Goal: Task Accomplishment & Management: Use online tool/utility

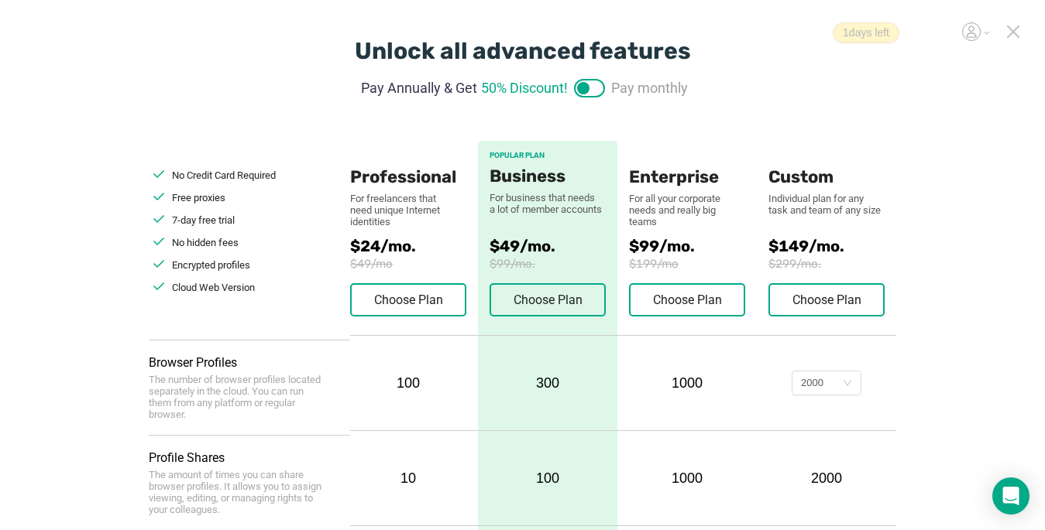
click at [1012, 33] on icon at bounding box center [1012, 31] width 11 height 11
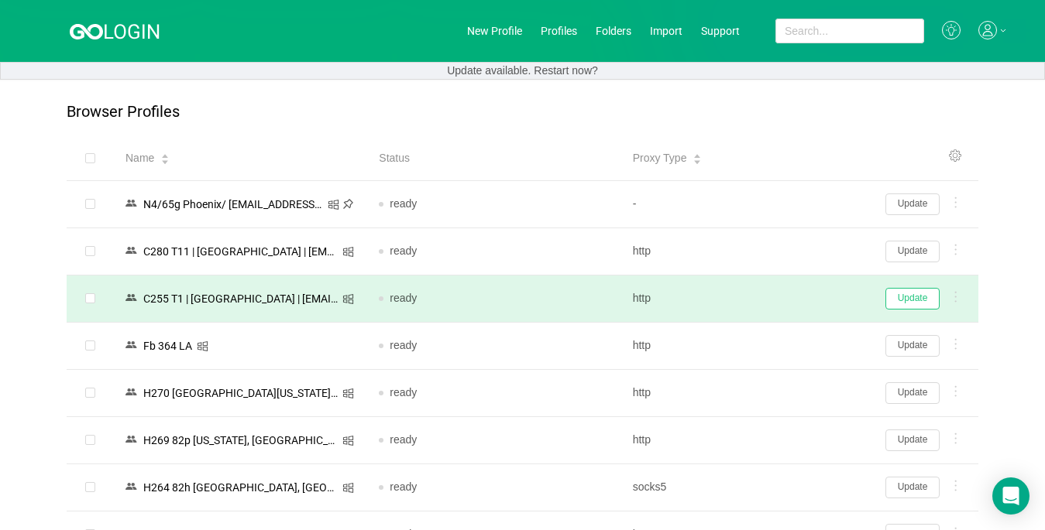
click at [920, 297] on button "Update" at bounding box center [912, 299] width 54 height 22
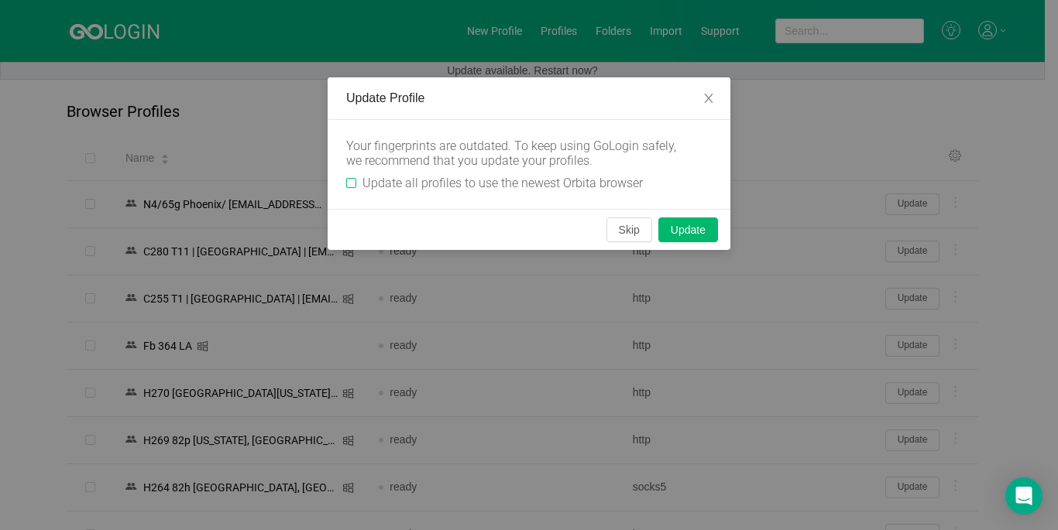
click at [355, 182] on input "Update all profiles to use the newest Orbita browser" at bounding box center [351, 183] width 10 height 10
checkbox input "true"
click at [631, 232] on button "Skip" at bounding box center [629, 230] width 46 height 25
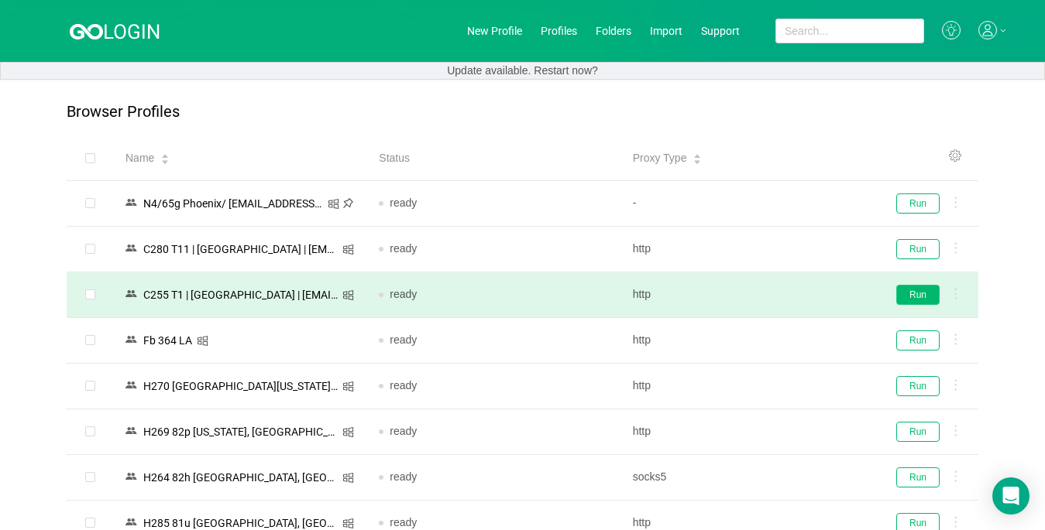
click at [913, 293] on button "Run" at bounding box center [917, 295] width 43 height 20
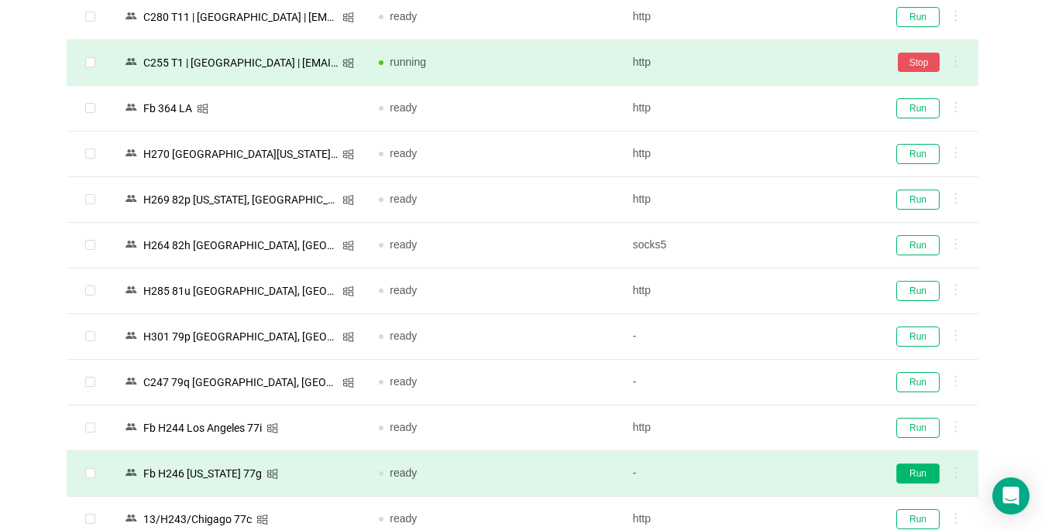
click at [926, 473] on button "Run" at bounding box center [917, 474] width 43 height 20
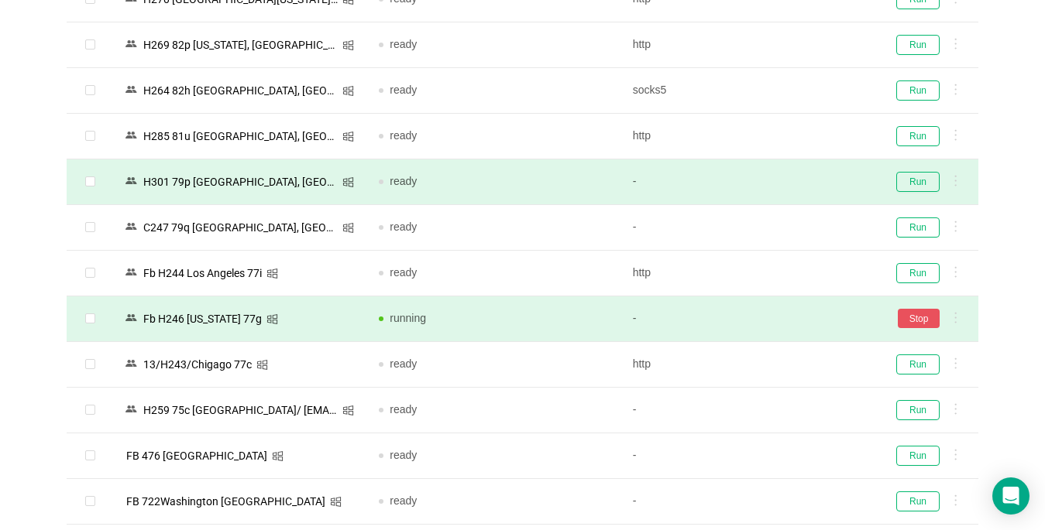
scroll to position [465, 0]
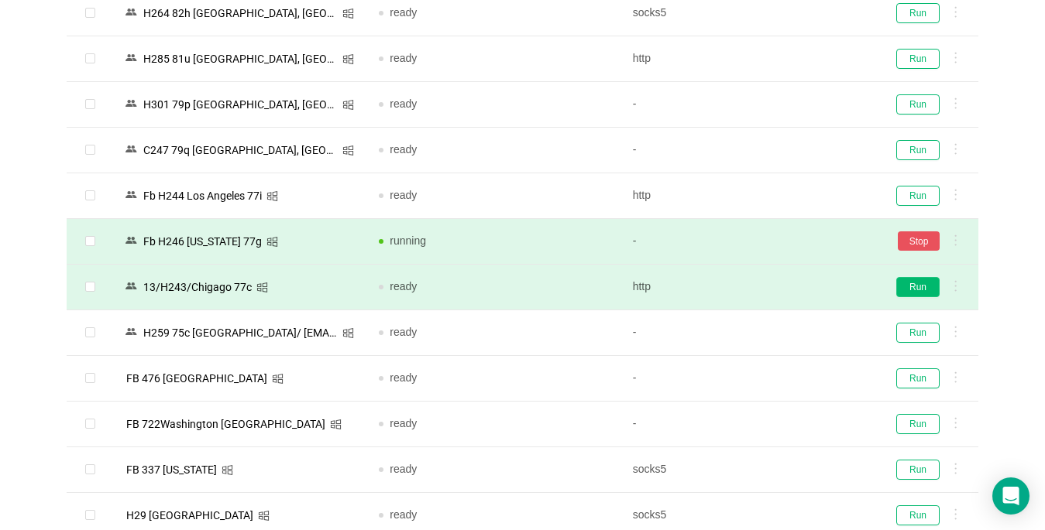
click at [918, 290] on button "Run" at bounding box center [917, 287] width 43 height 20
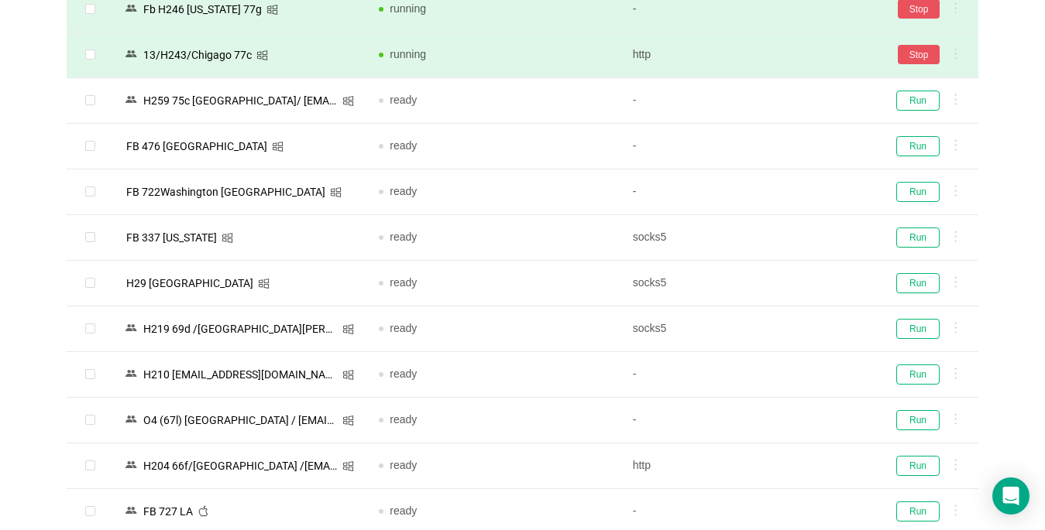
scroll to position [929, 0]
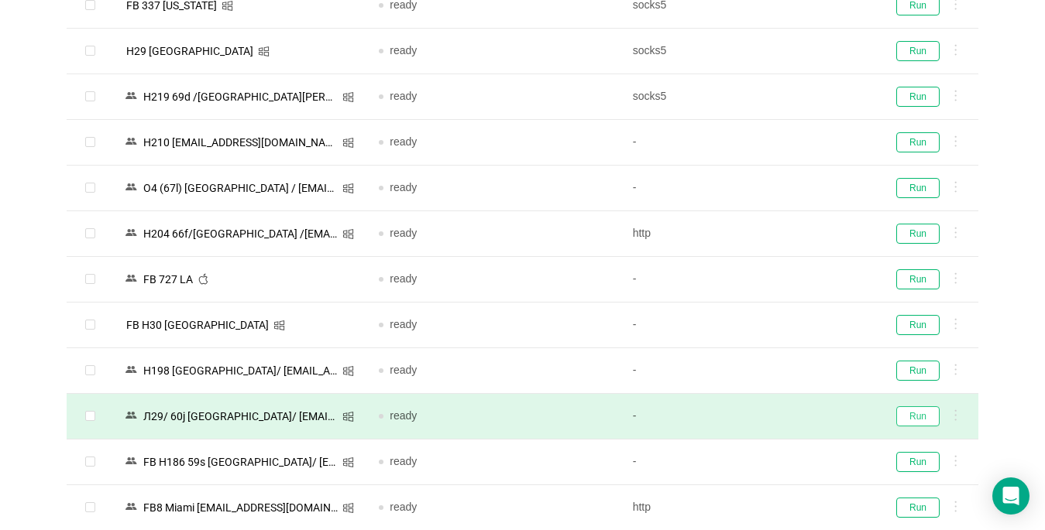
click at [911, 418] on button "Run" at bounding box center [917, 417] width 43 height 20
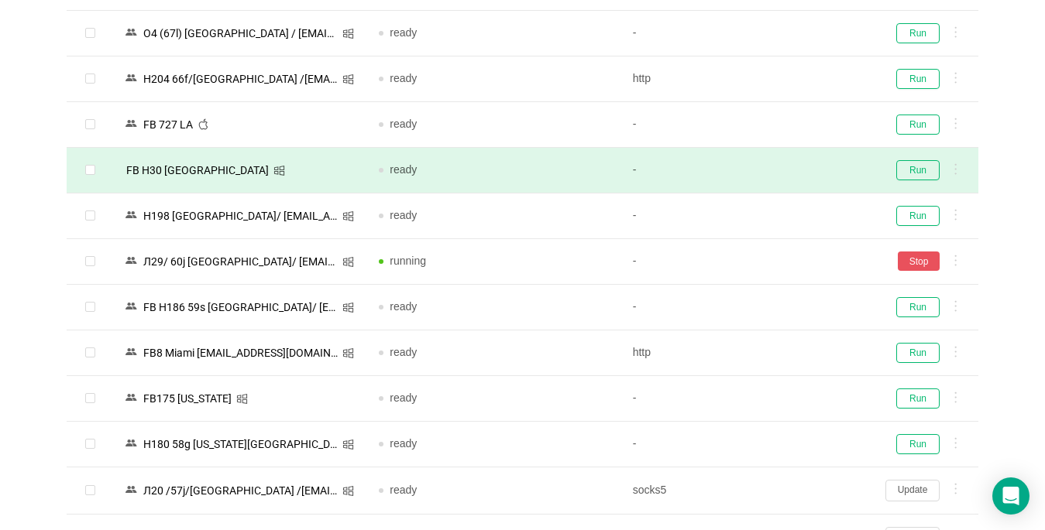
scroll to position [1161, 0]
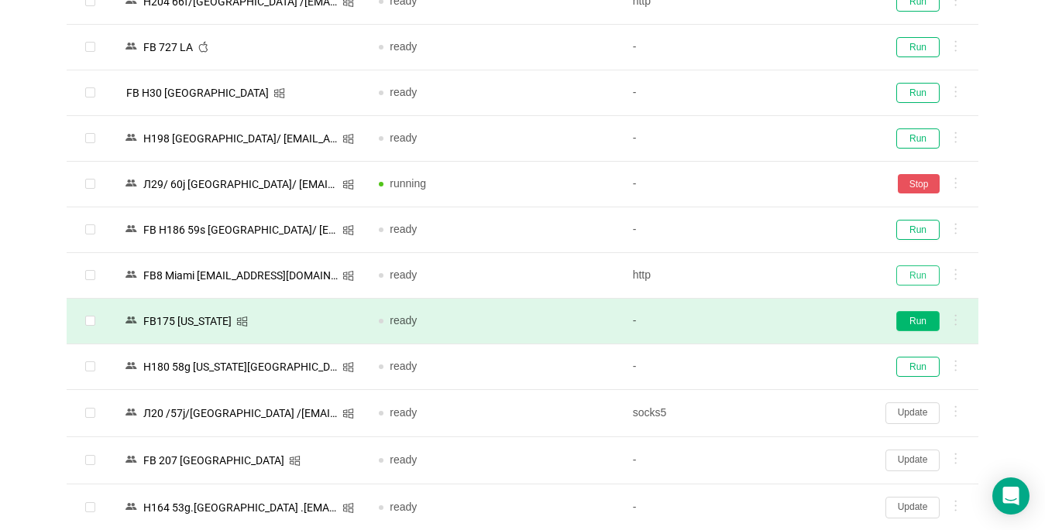
click at [918, 279] on button "Run" at bounding box center [917, 276] width 43 height 20
click at [920, 314] on button "Run" at bounding box center [917, 321] width 43 height 20
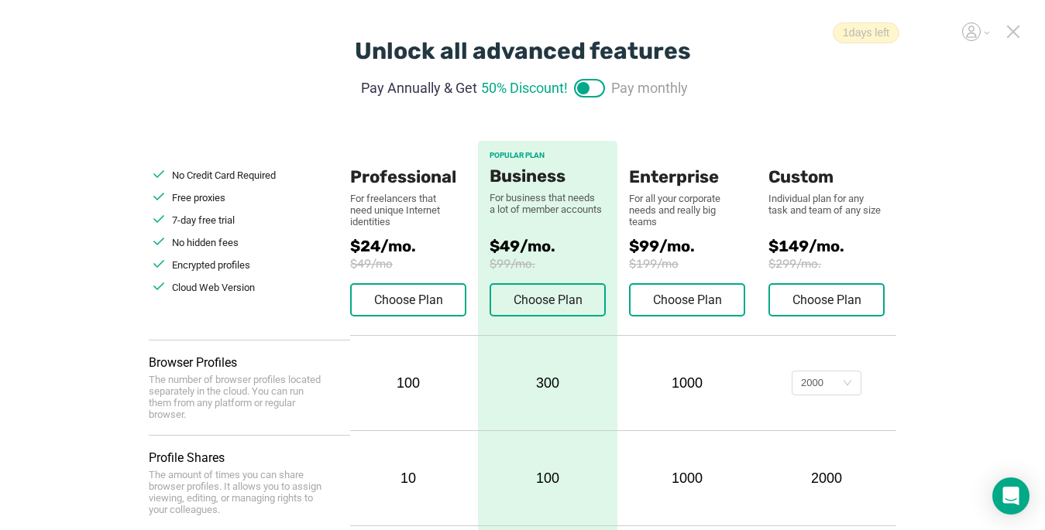
click at [1007, 27] on icon at bounding box center [1013, 32] width 14 height 14
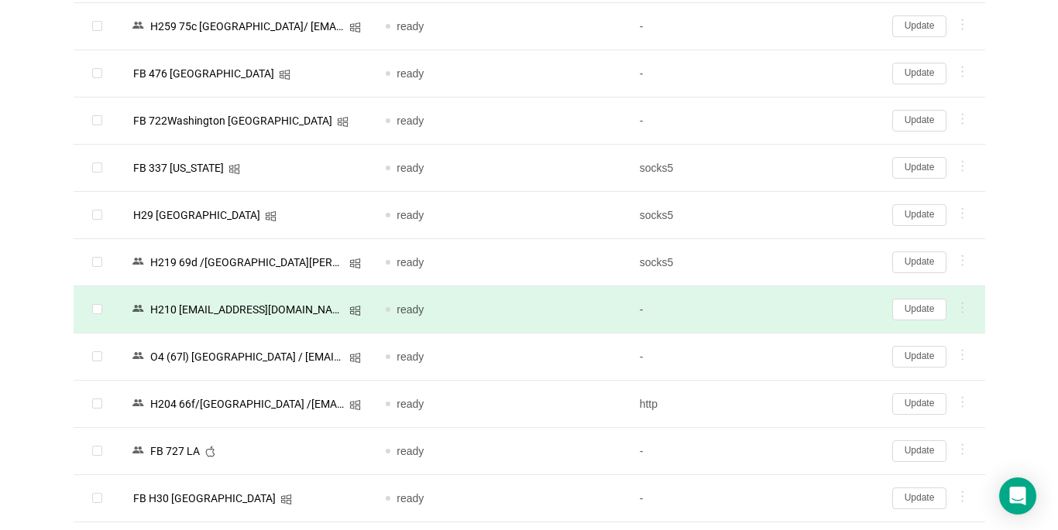
scroll to position [1007, 0]
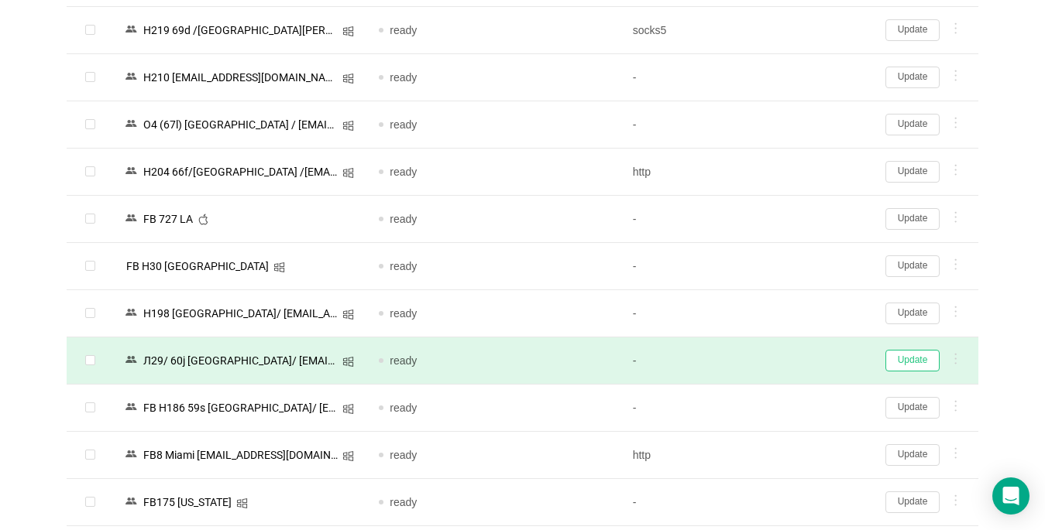
click at [903, 363] on button "Update" at bounding box center [912, 361] width 54 height 22
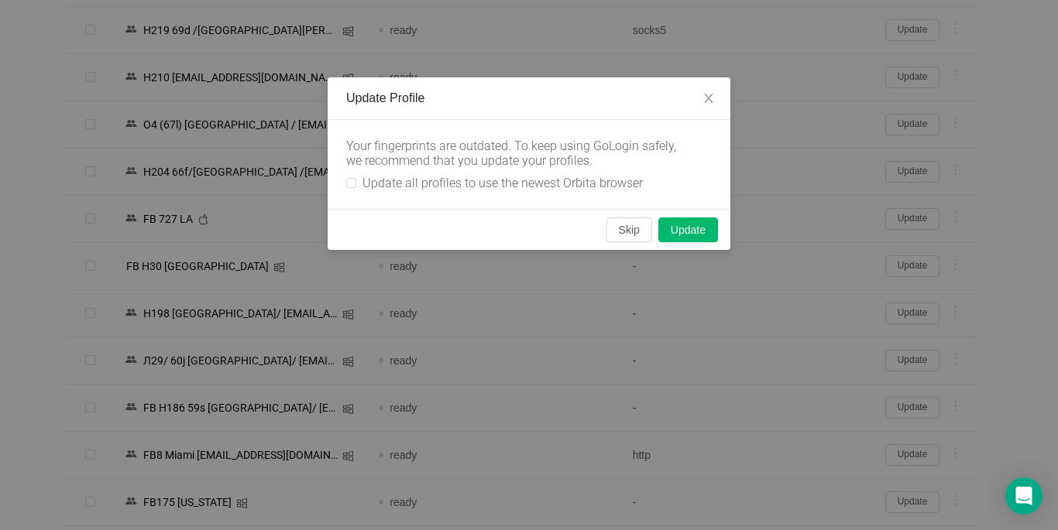
click at [345, 183] on div "Your fingerprints are outdated. To keep using GoLogin safely, we recommend that…" at bounding box center [529, 164] width 403 height 89
click at [355, 179] on label "Update all profiles to use the newest Orbita browser" at bounding box center [497, 183] width 303 height 15
click at [355, 179] on input "Update all profiles to use the newest Orbita browser" at bounding box center [351, 183] width 10 height 10
checkbox input "true"
click at [621, 228] on button "Skip" at bounding box center [629, 230] width 46 height 25
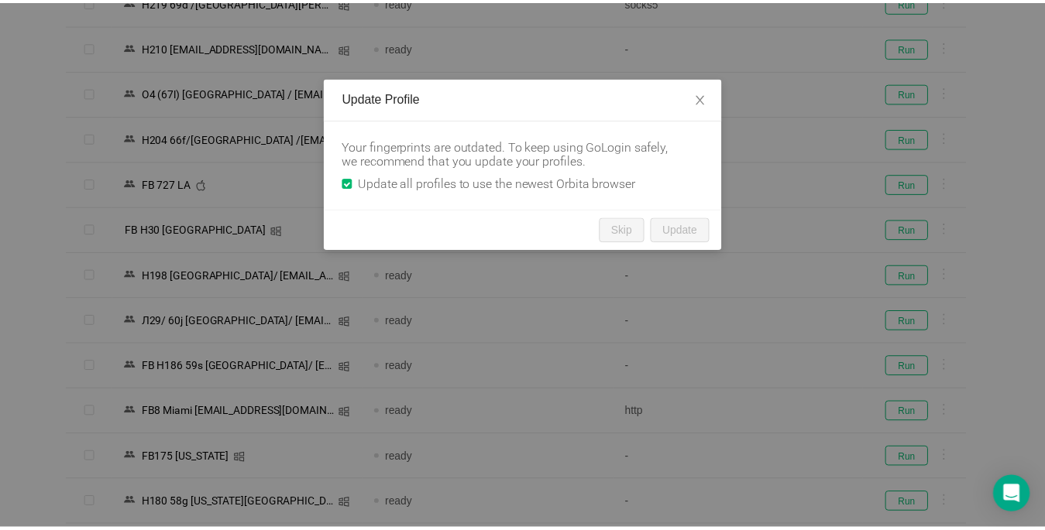
scroll to position [980, 0]
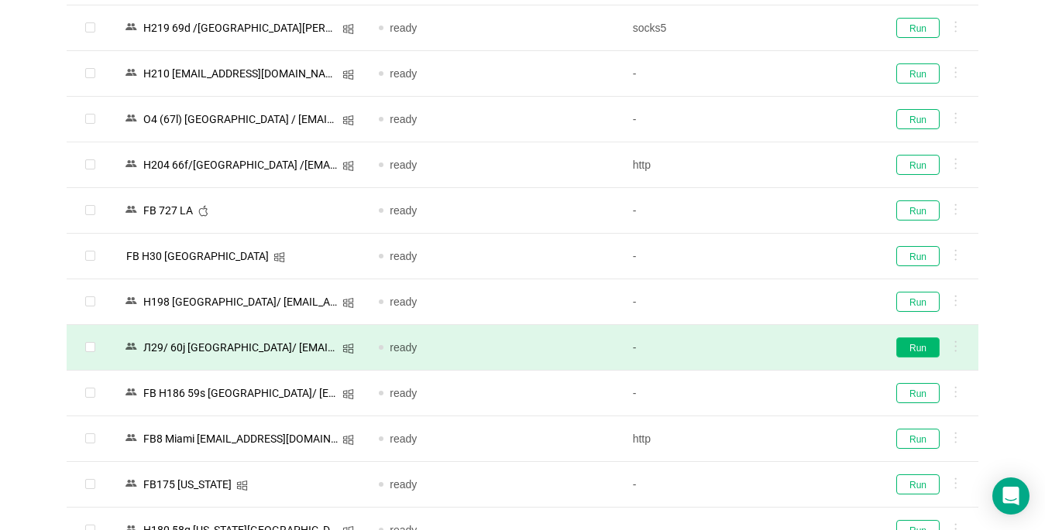
click at [911, 354] on button "Run" at bounding box center [917, 348] width 43 height 20
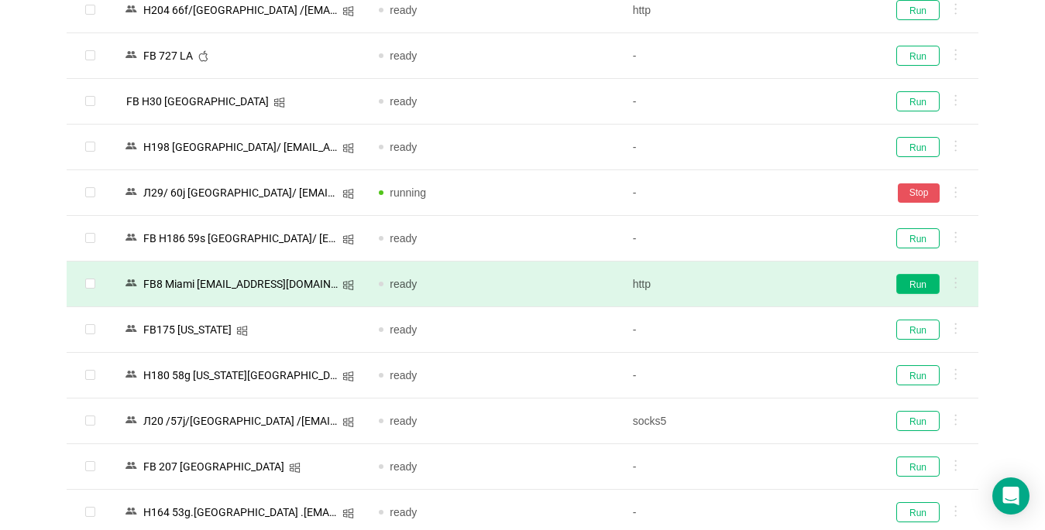
click at [911, 289] on button "Run" at bounding box center [917, 284] width 43 height 20
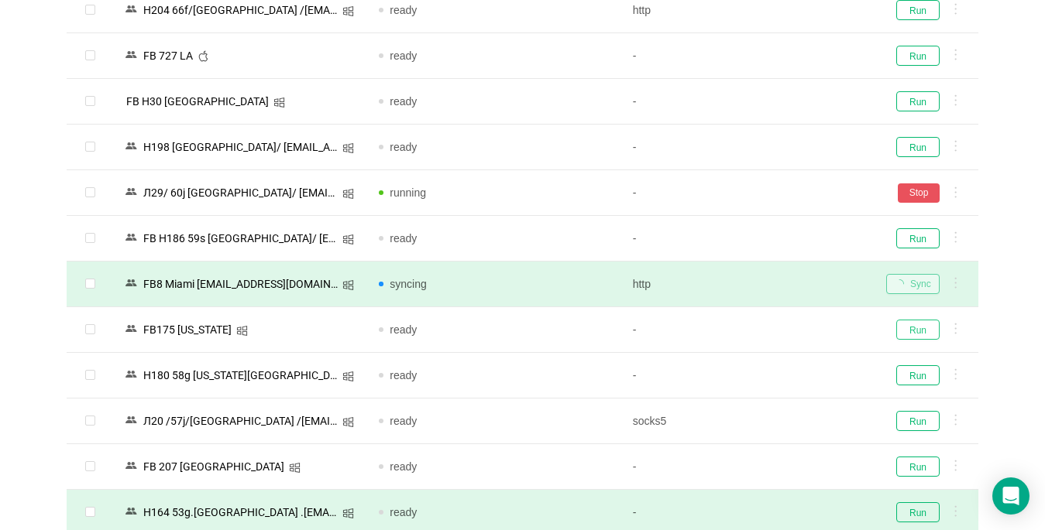
drag, startPoint x: 918, startPoint y: 335, endPoint x: 534, endPoint y: 528, distance: 429.7
click at [914, 338] on button "Run" at bounding box center [917, 330] width 43 height 20
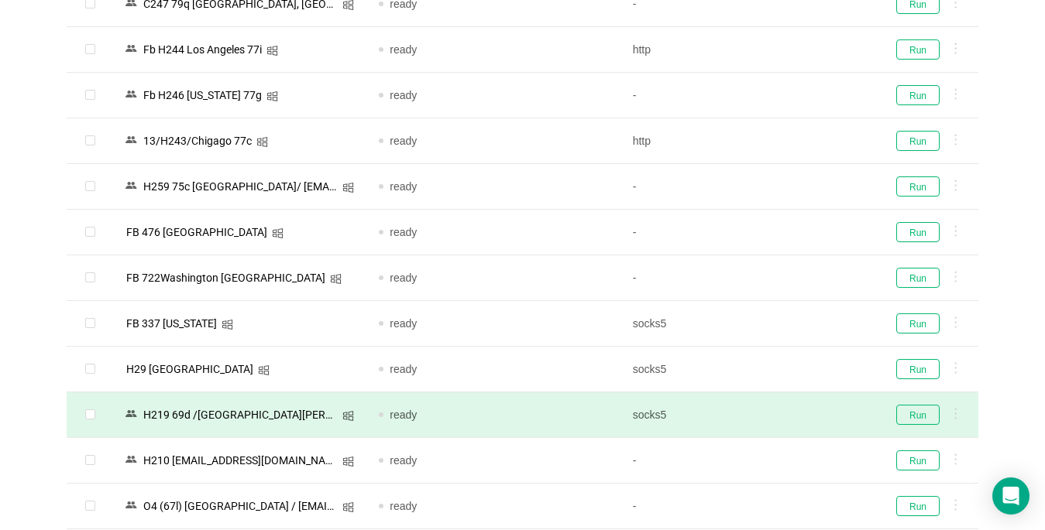
scroll to position [438, 0]
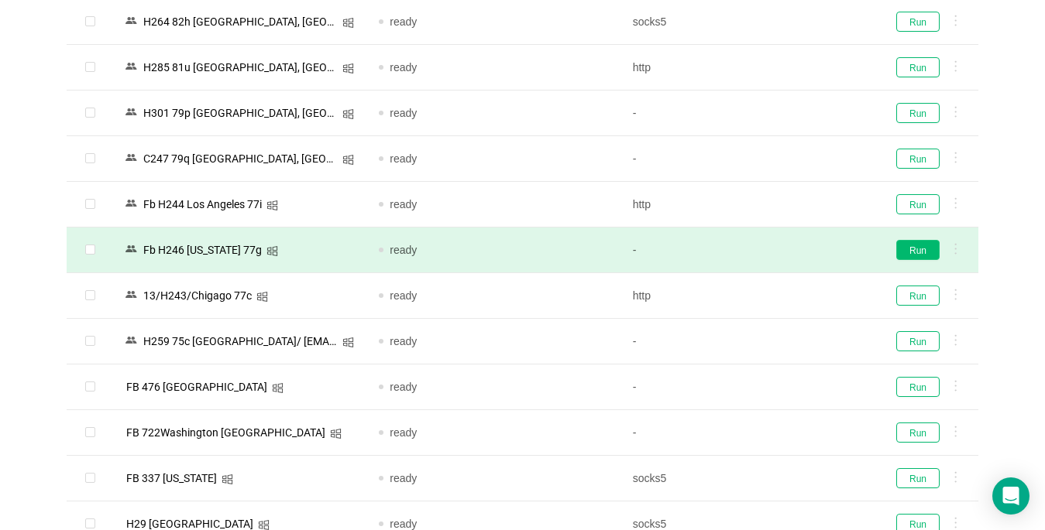
click at [925, 252] on button "Run" at bounding box center [917, 250] width 43 height 20
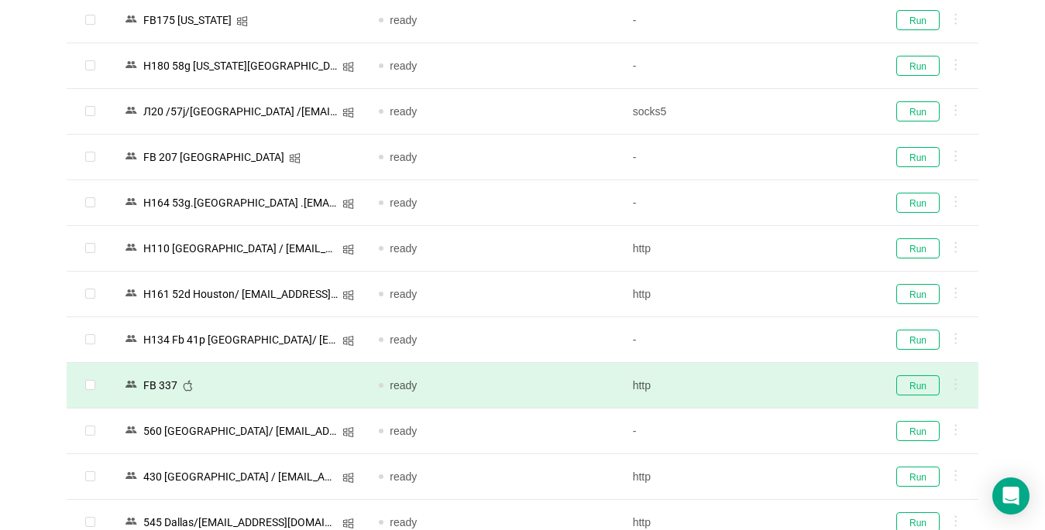
scroll to position [1600, 0]
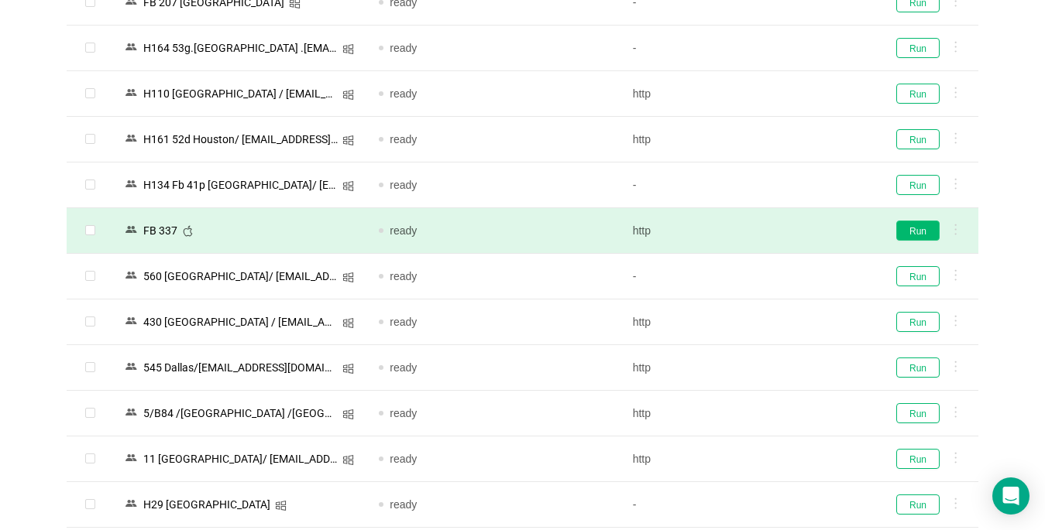
click at [921, 230] on button "Run" at bounding box center [917, 231] width 43 height 20
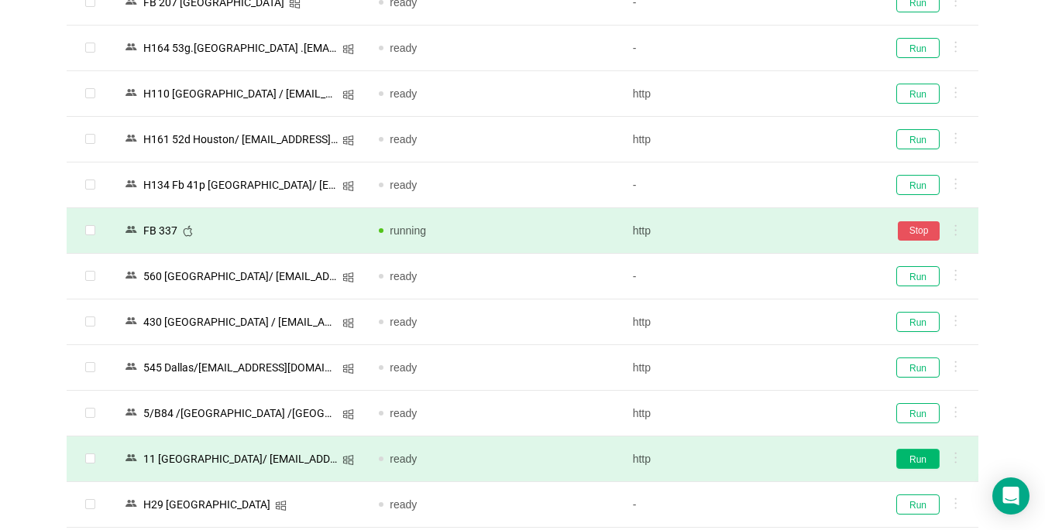
click at [909, 464] on button "Run" at bounding box center [917, 459] width 43 height 20
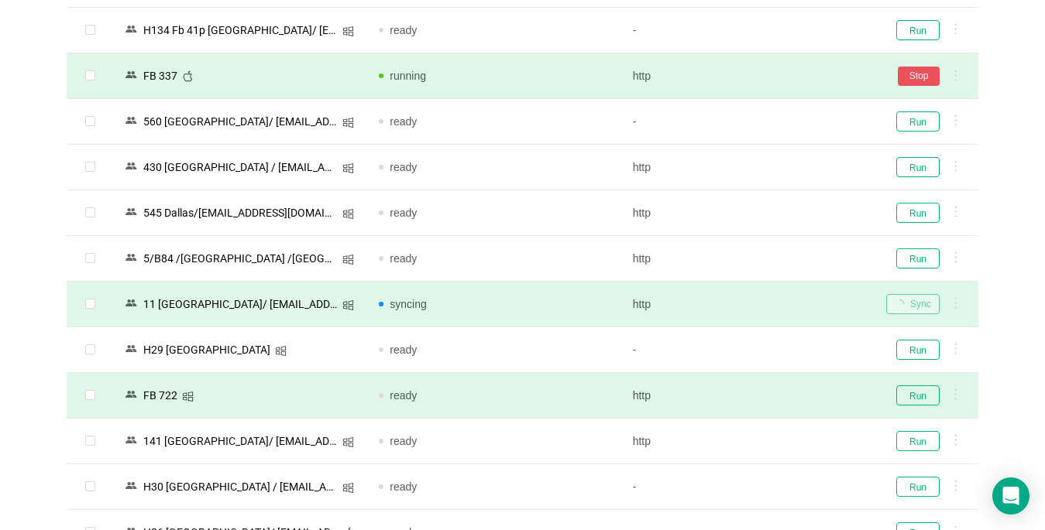
scroll to position [1909, 0]
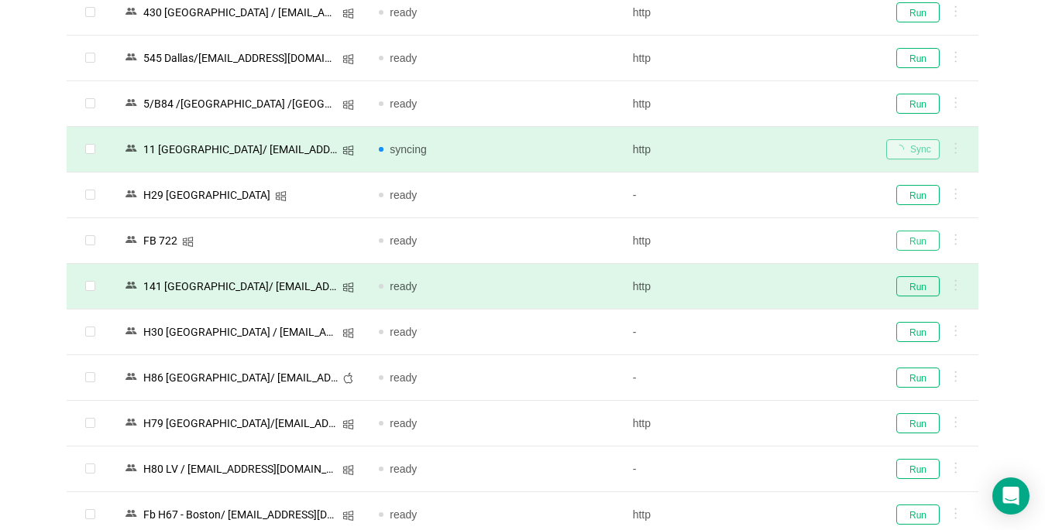
click at [906, 238] on button "Run" at bounding box center [917, 241] width 43 height 20
click at [908, 287] on button "Run" at bounding box center [917, 286] width 43 height 20
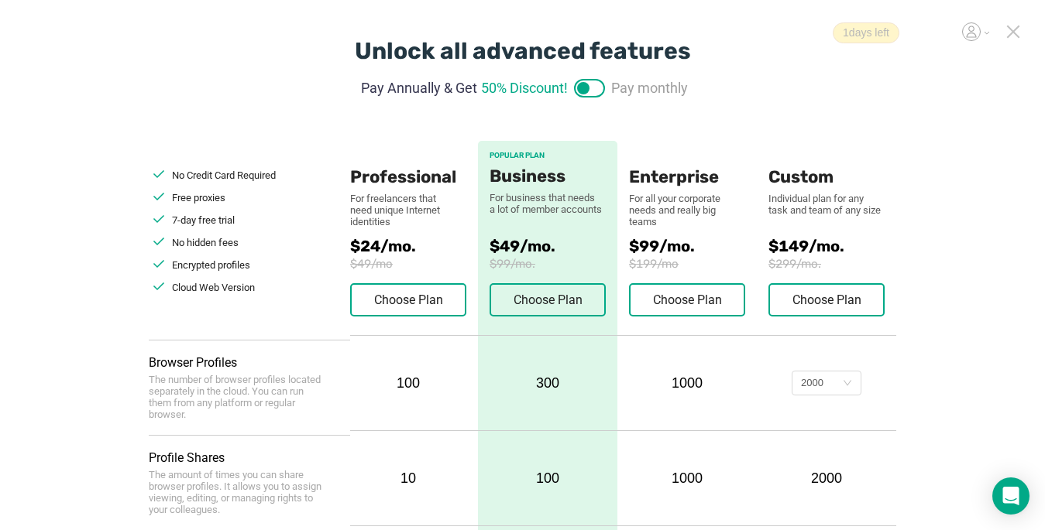
click at [1015, 34] on icon at bounding box center [1012, 31] width 11 height 11
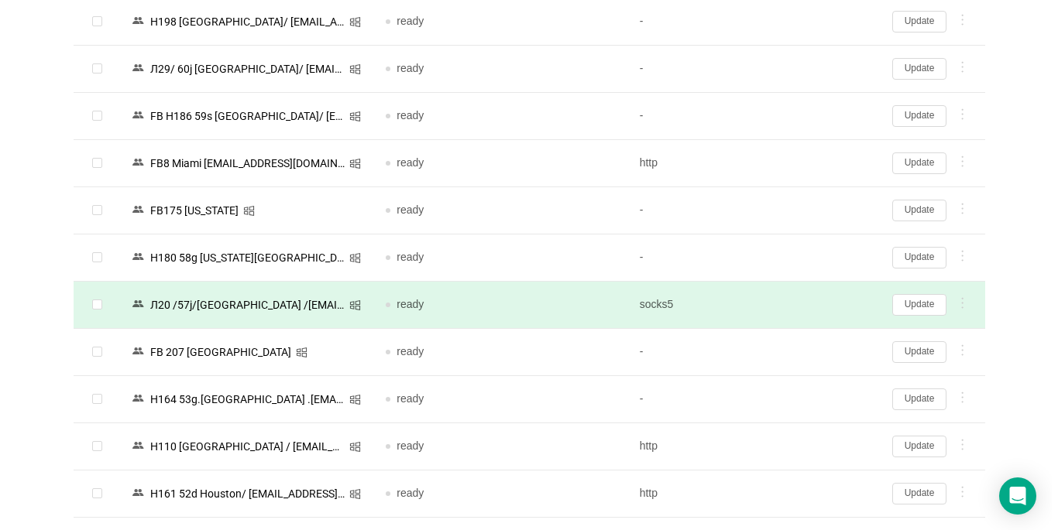
scroll to position [1471, 0]
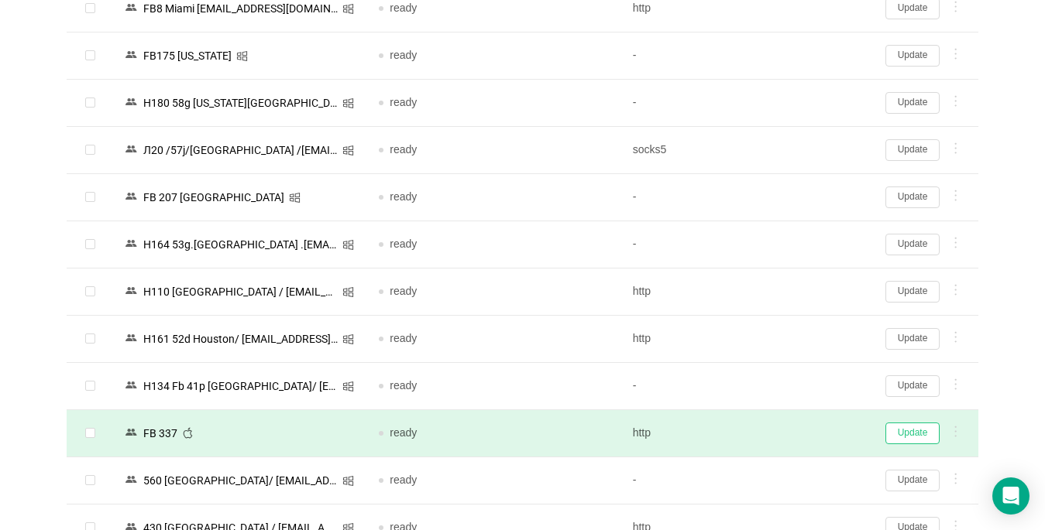
click at [897, 431] on button "Update" at bounding box center [912, 434] width 54 height 22
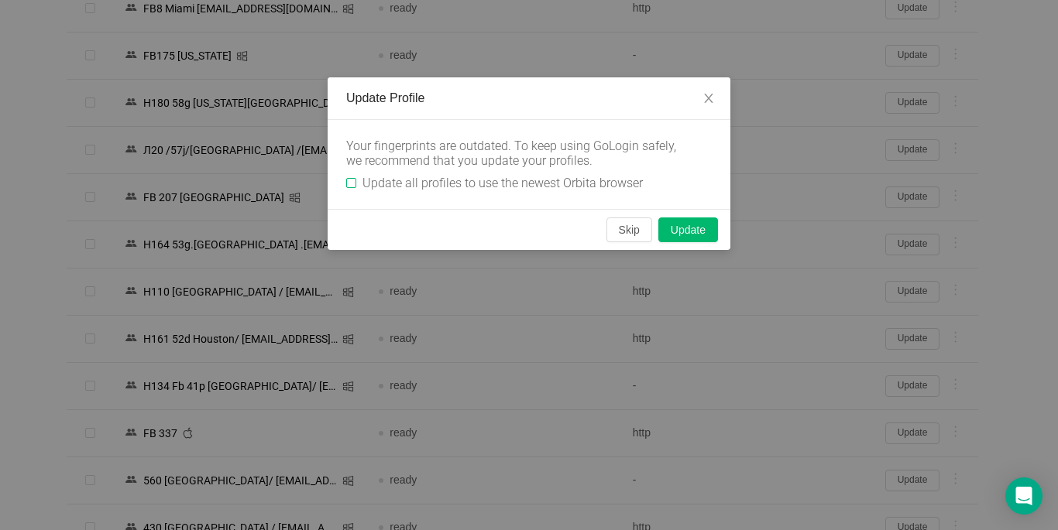
click at [352, 180] on input "Update all profiles to use the newest Orbita browser" at bounding box center [351, 183] width 10 height 10
checkbox input "true"
click at [621, 237] on button "Skip" at bounding box center [629, 230] width 46 height 25
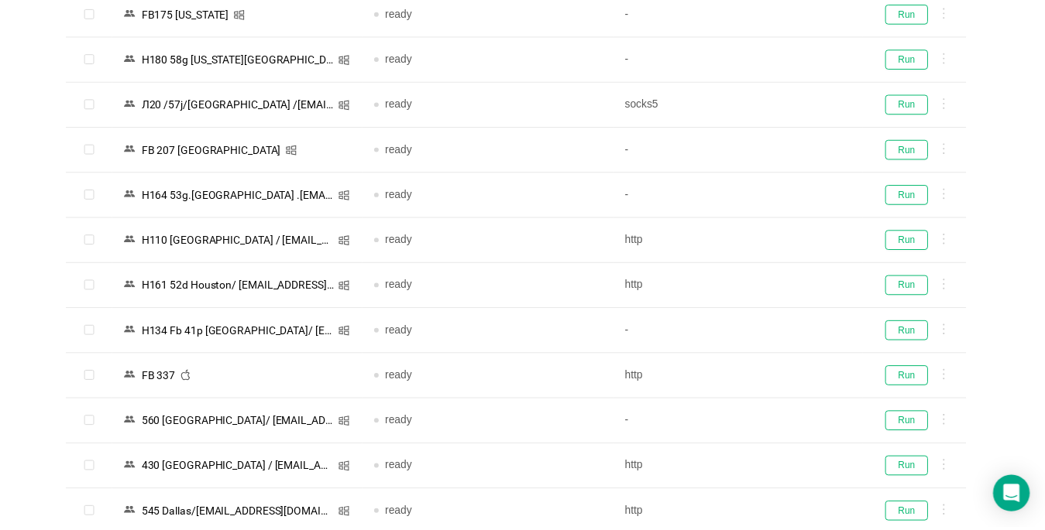
scroll to position [1429, 0]
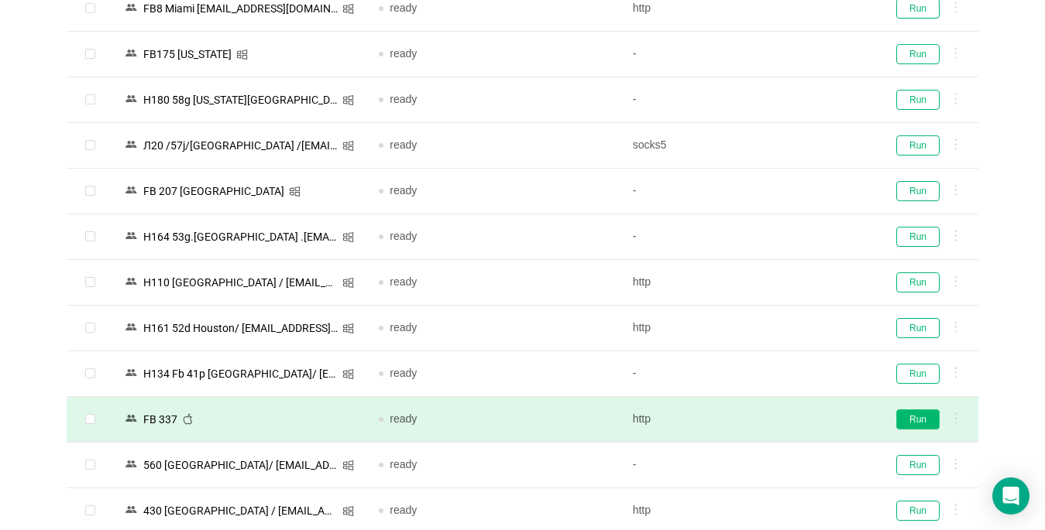
click at [908, 417] on button "Run" at bounding box center [917, 420] width 43 height 20
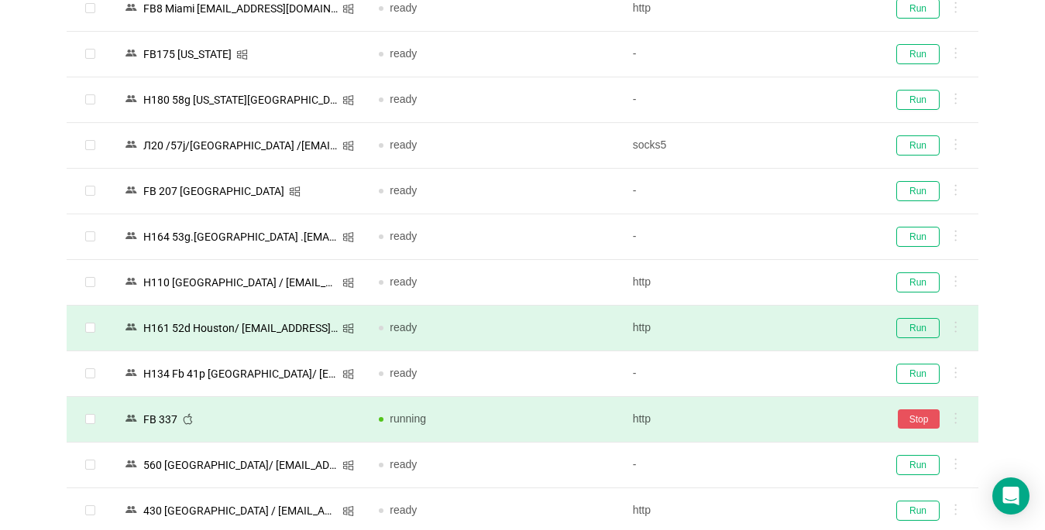
scroll to position [1661, 0]
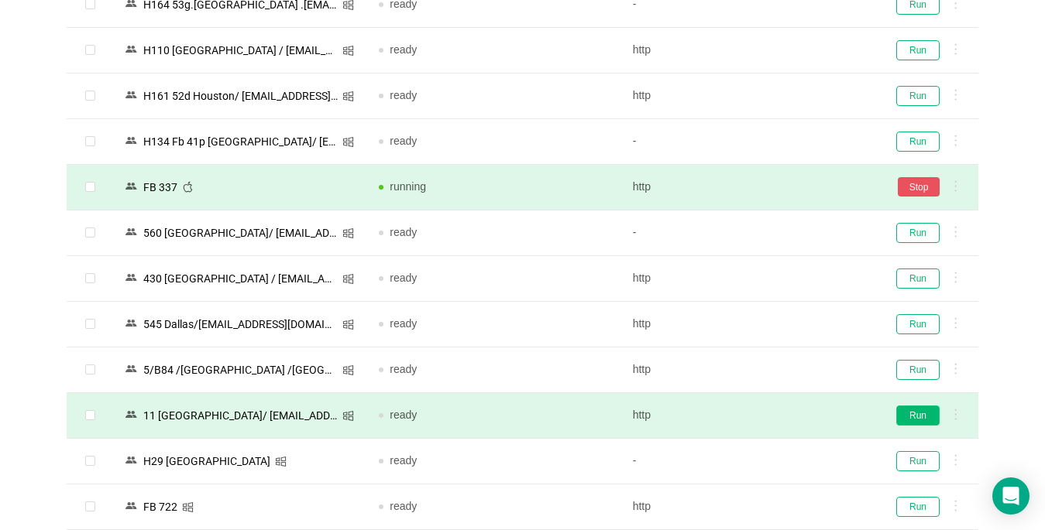
click at [903, 414] on button "Run" at bounding box center [917, 416] width 43 height 20
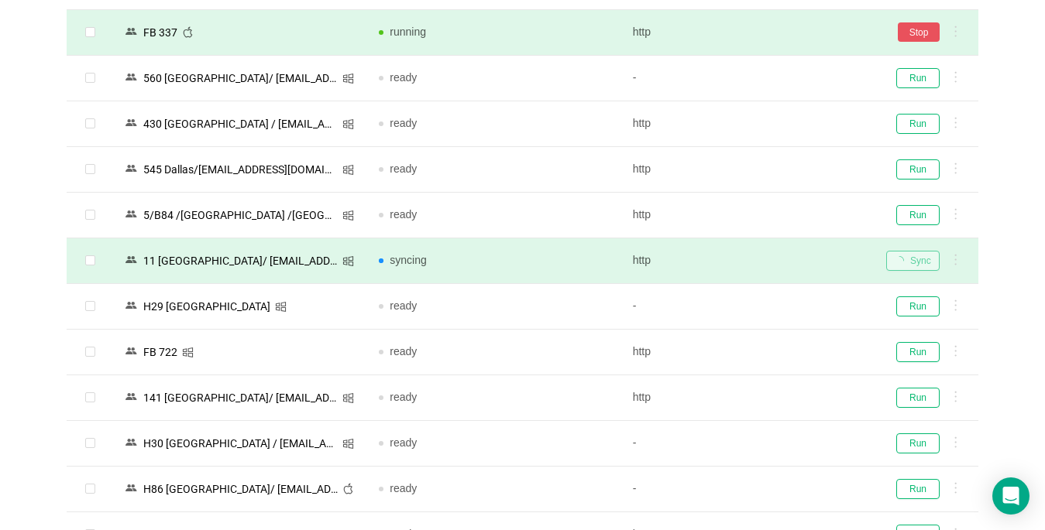
scroll to position [1893, 0]
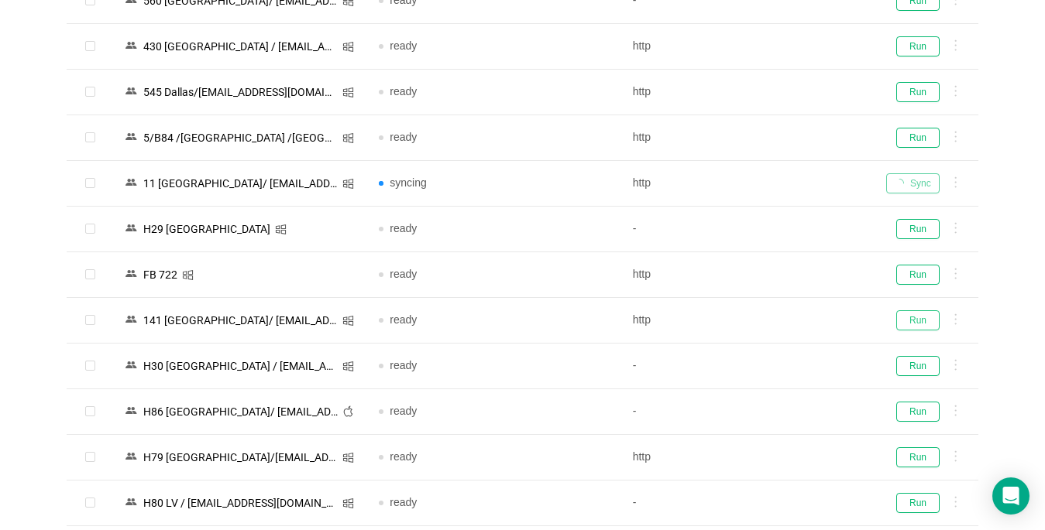
click at [913, 319] on button "Run" at bounding box center [917, 321] width 43 height 20
click at [913, 280] on button "Run" at bounding box center [917, 275] width 43 height 20
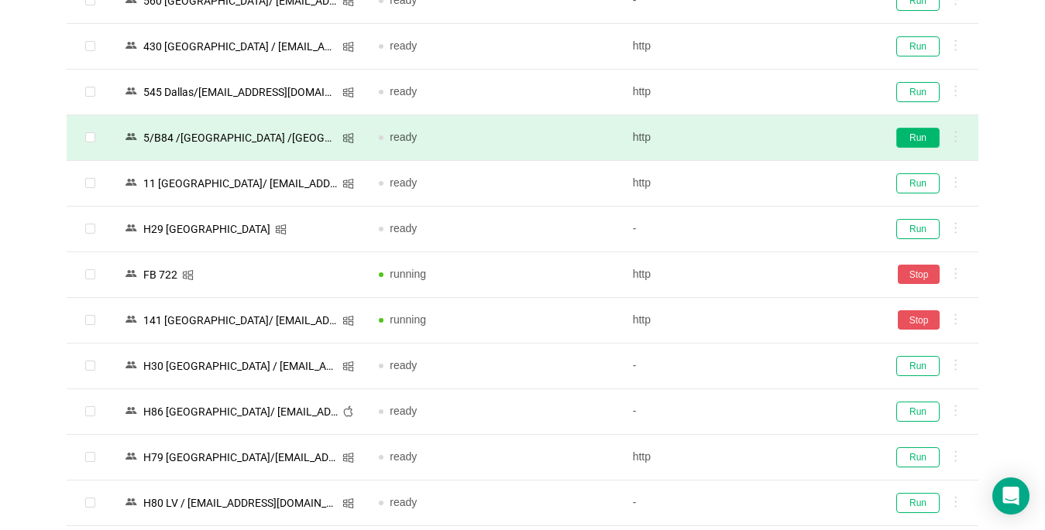
click at [923, 137] on button "Run" at bounding box center [917, 138] width 43 height 20
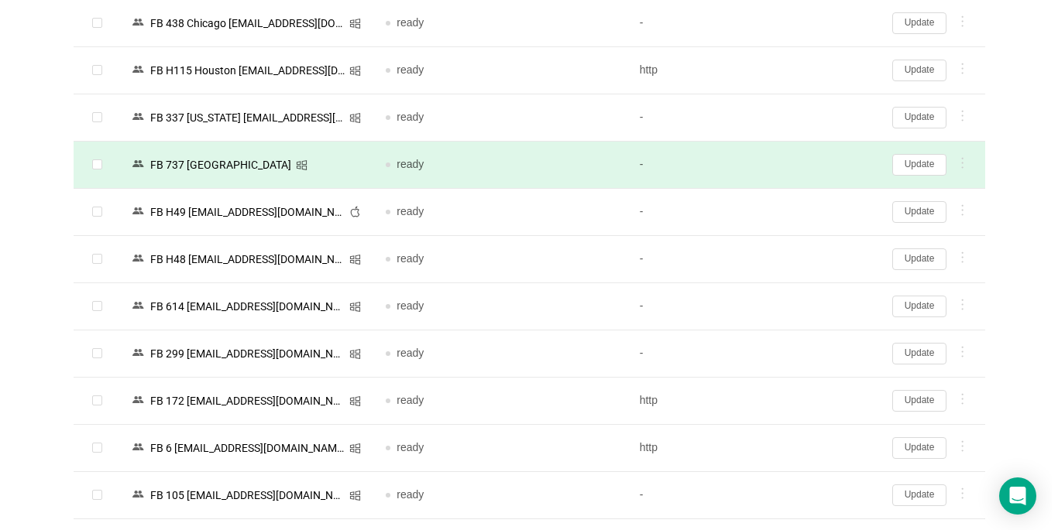
scroll to position [3500, 0]
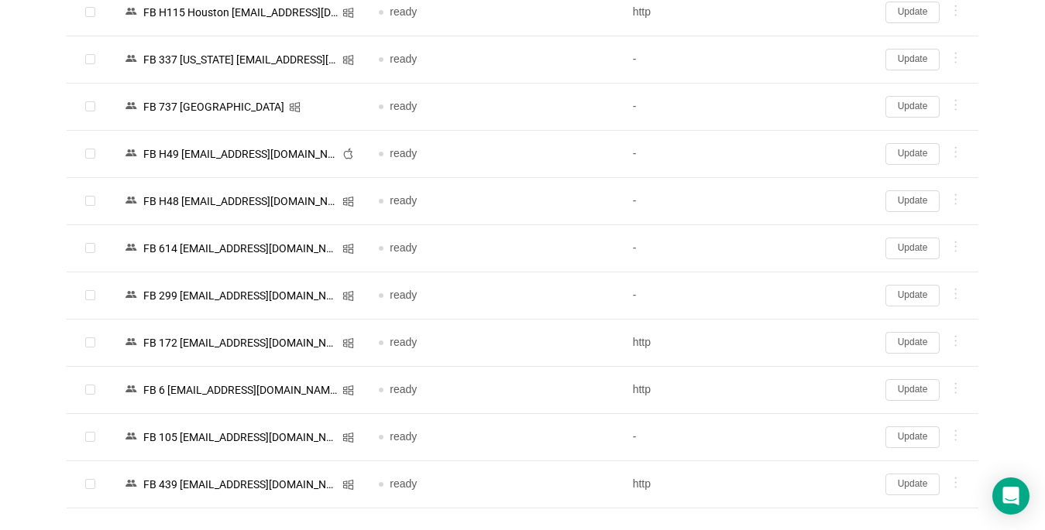
drag, startPoint x: 926, startPoint y: 197, endPoint x: 690, endPoint y: 253, distance: 242.7
click at [926, 197] on button "Update" at bounding box center [912, 201] width 54 height 22
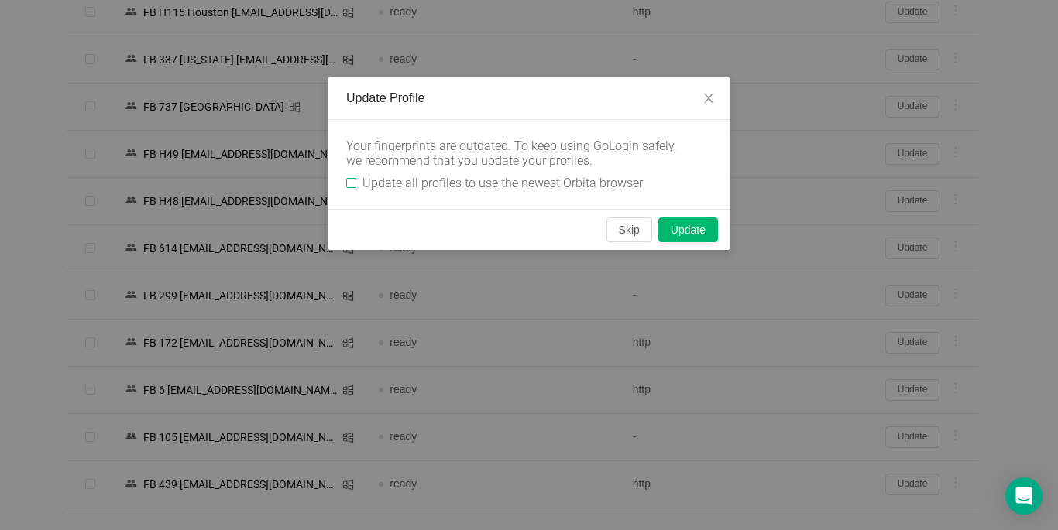
click at [355, 181] on input "Update all profiles to use the newest Orbita browser" at bounding box center [351, 183] width 10 height 10
checkbox input "true"
click at [634, 228] on button "Skip" at bounding box center [629, 230] width 46 height 25
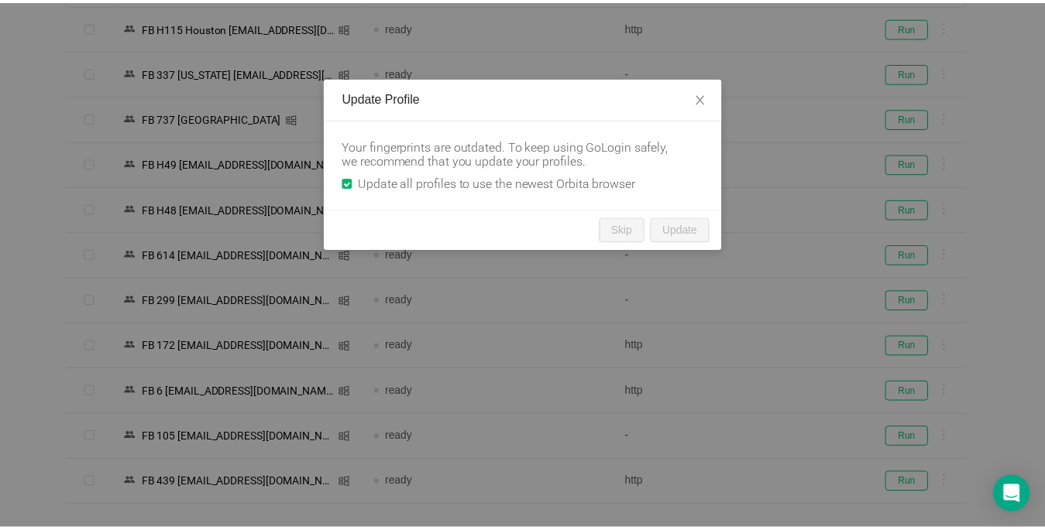
scroll to position [3464, 0]
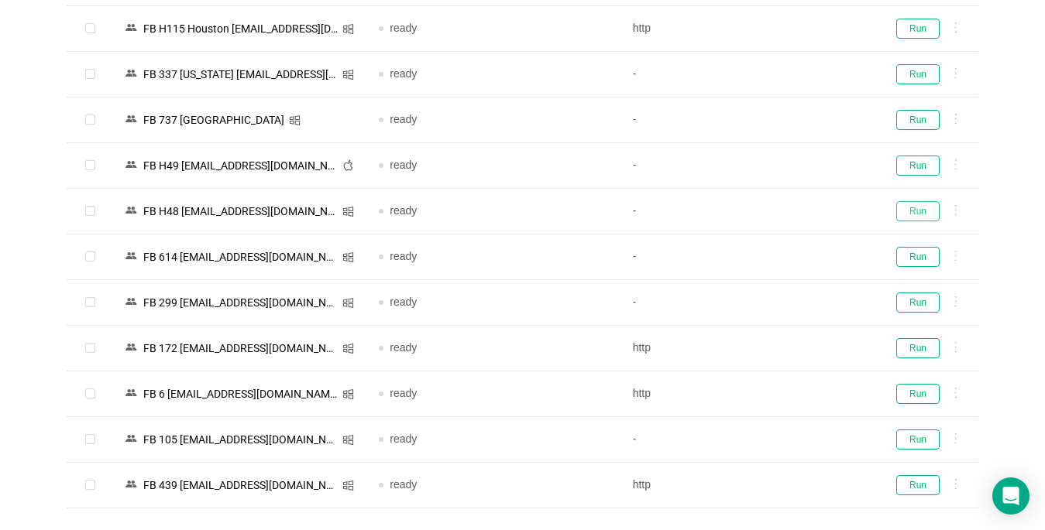
click at [914, 203] on button "Run" at bounding box center [917, 211] width 43 height 20
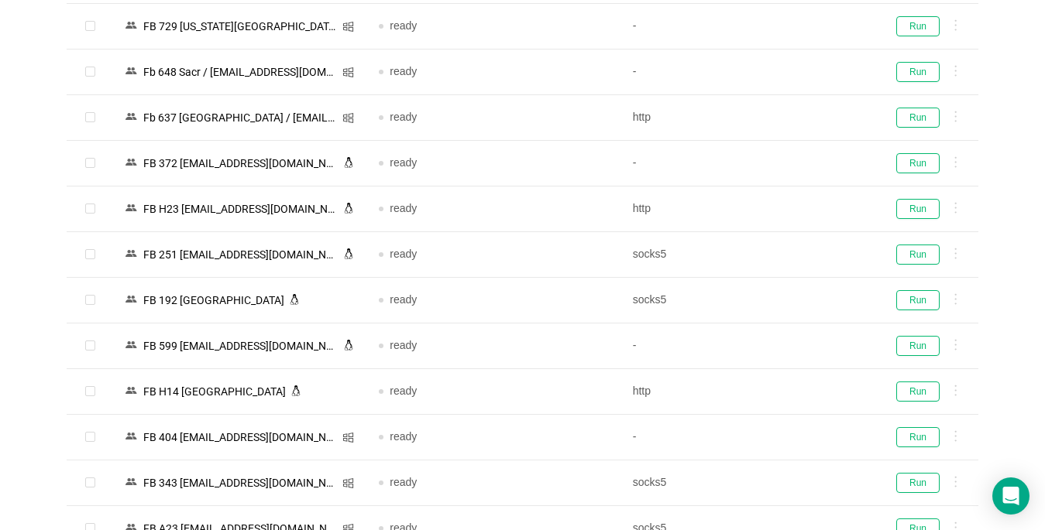
scroll to position [2303, 0]
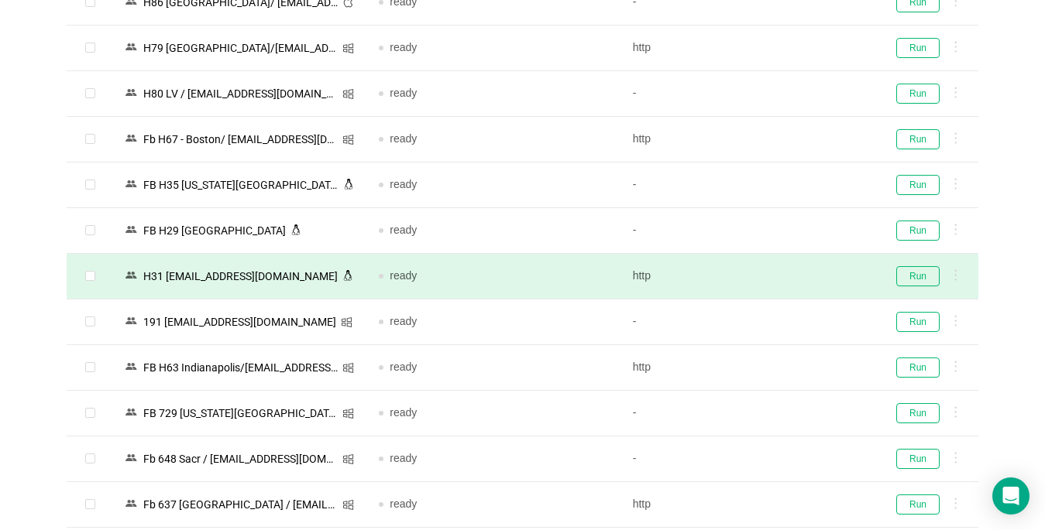
click at [337, 296] on td "Н31 [EMAIL_ADDRESS][DOMAIN_NAME]" at bounding box center [239, 277] width 253 height 46
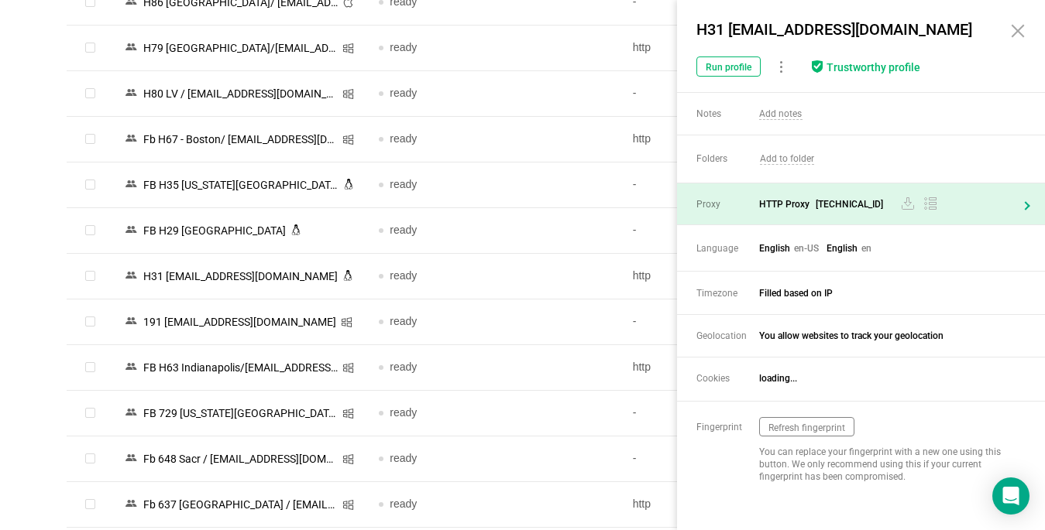
scroll to position [2225, 0]
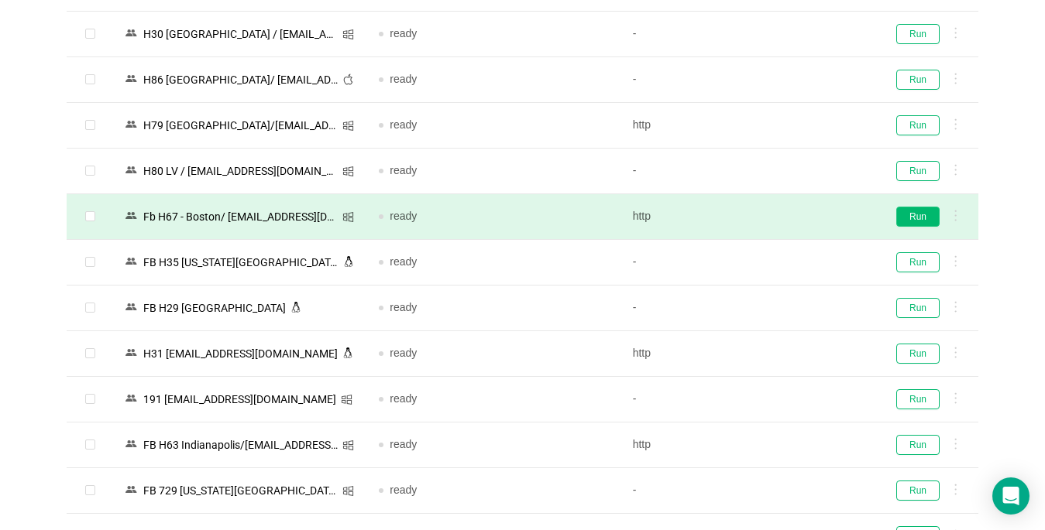
click at [927, 217] on button "Run" at bounding box center [917, 217] width 43 height 20
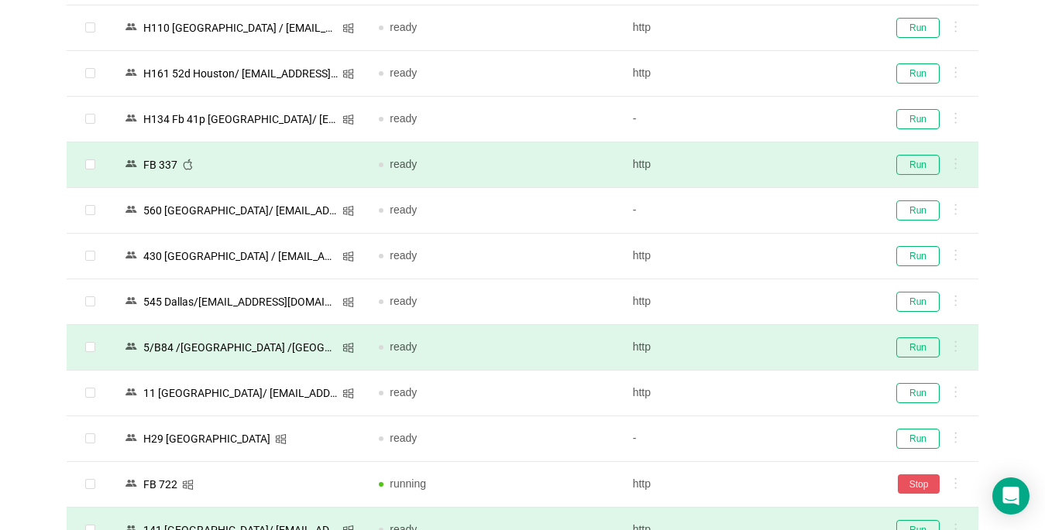
scroll to position [1606, 0]
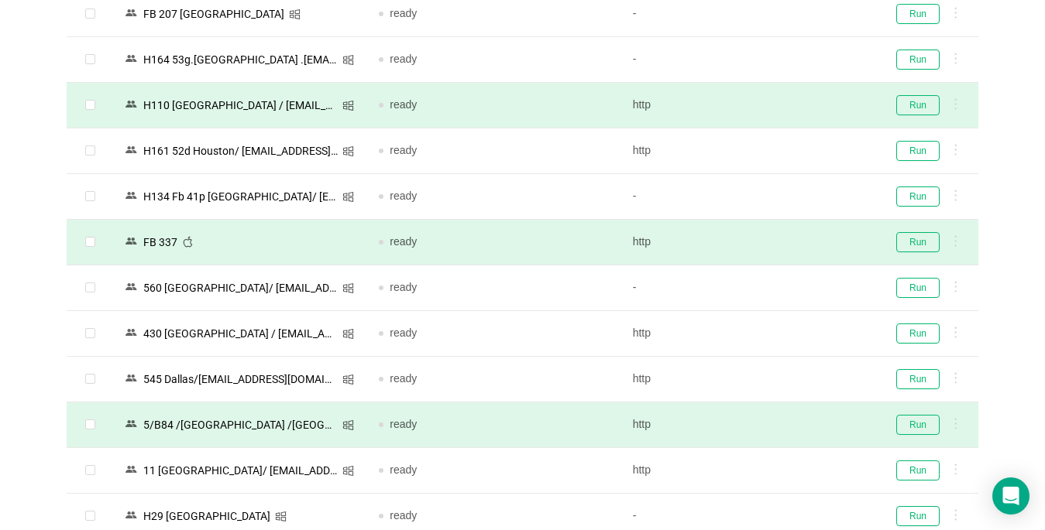
click at [895, 107] on div "Run" at bounding box center [926, 105] width 80 height 20
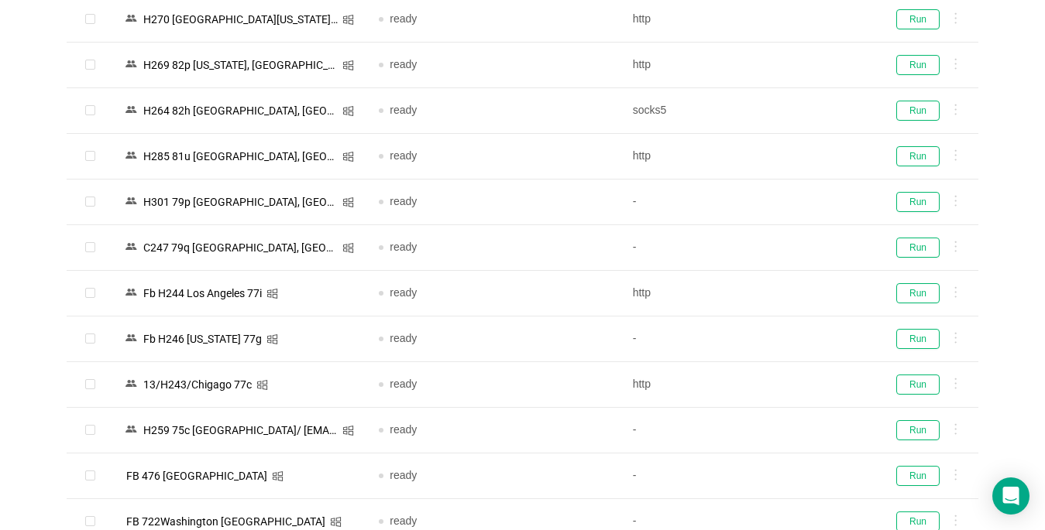
scroll to position [0, 0]
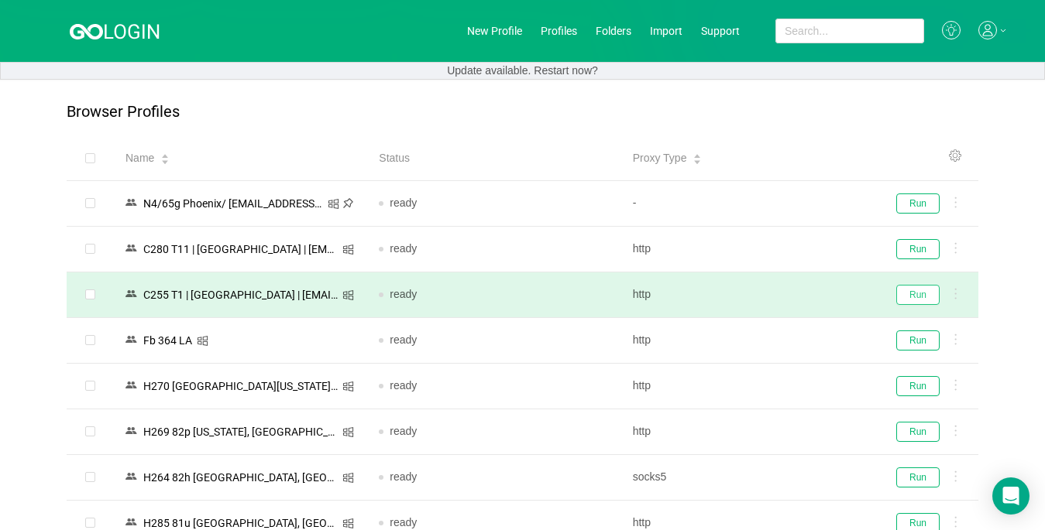
click at [933, 301] on button "Run" at bounding box center [917, 295] width 43 height 20
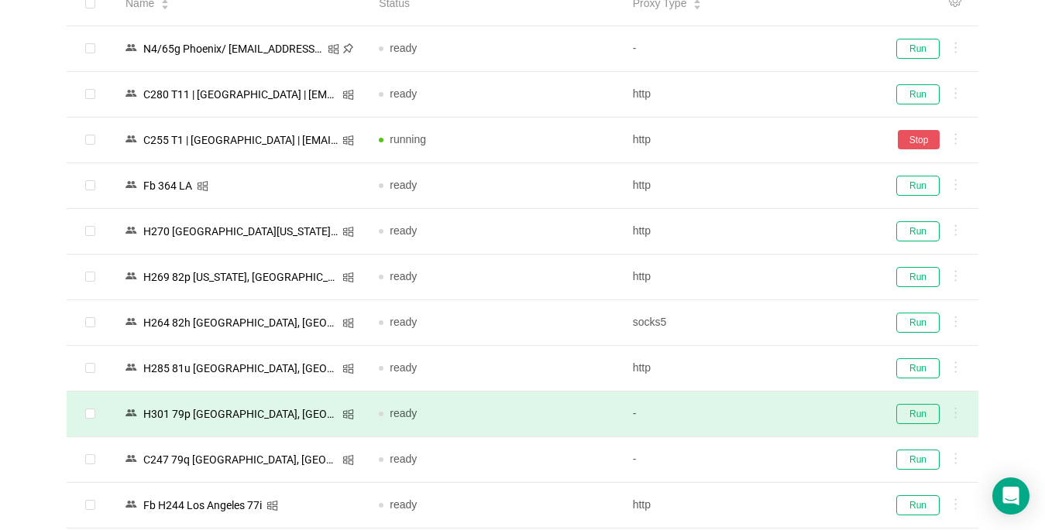
scroll to position [310, 0]
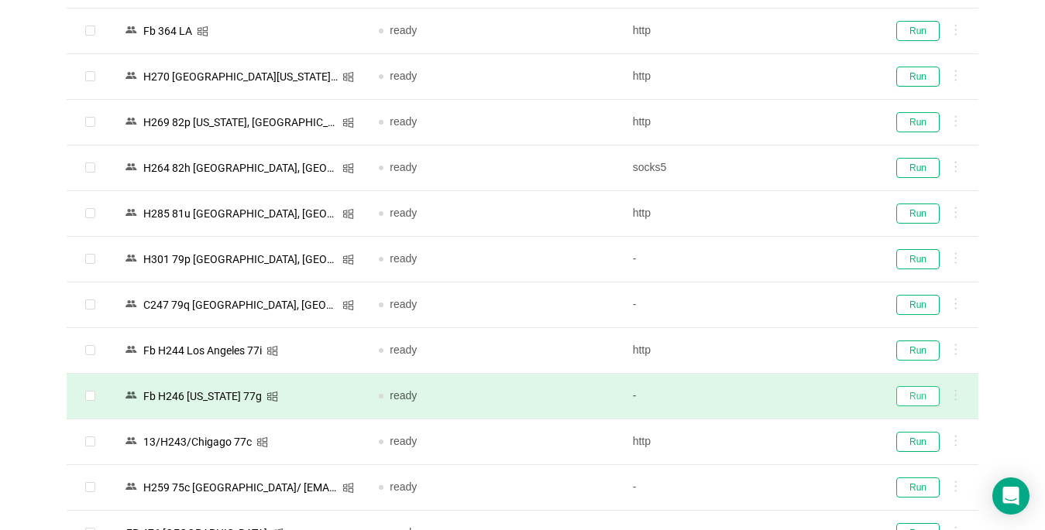
drag, startPoint x: 908, startPoint y: 393, endPoint x: 832, endPoint y: 379, distance: 77.3
click at [908, 394] on button "Run" at bounding box center [917, 396] width 43 height 20
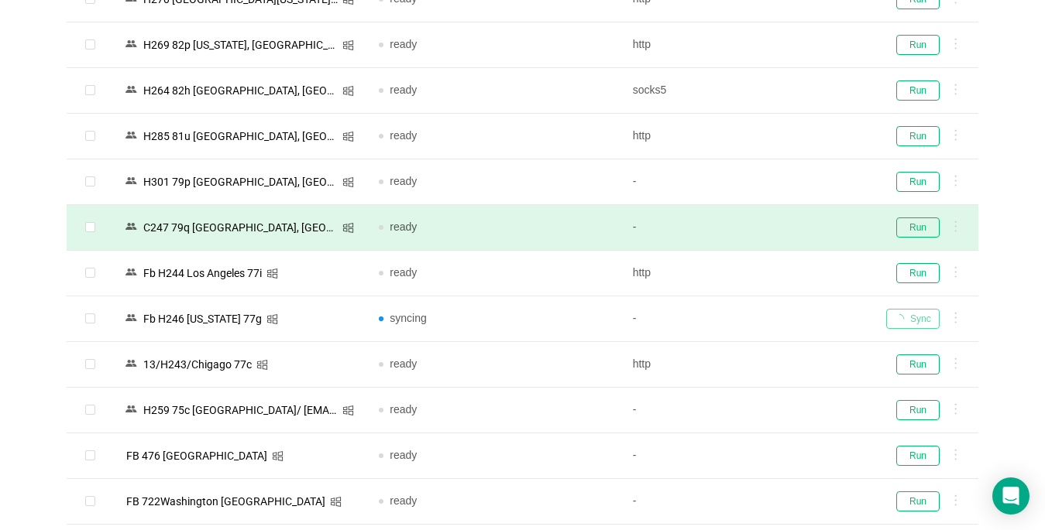
scroll to position [542, 0]
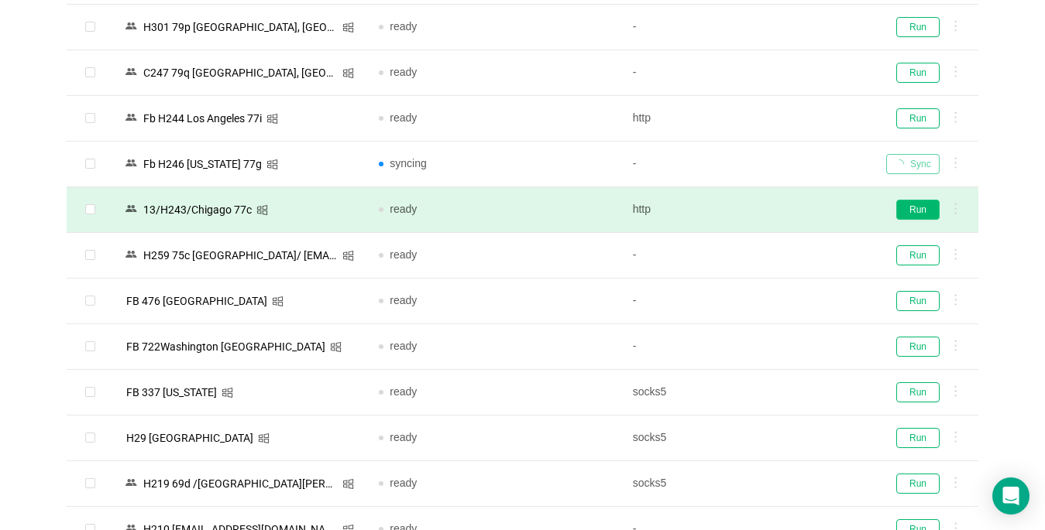
click at [920, 212] on button "Run" at bounding box center [917, 210] width 43 height 20
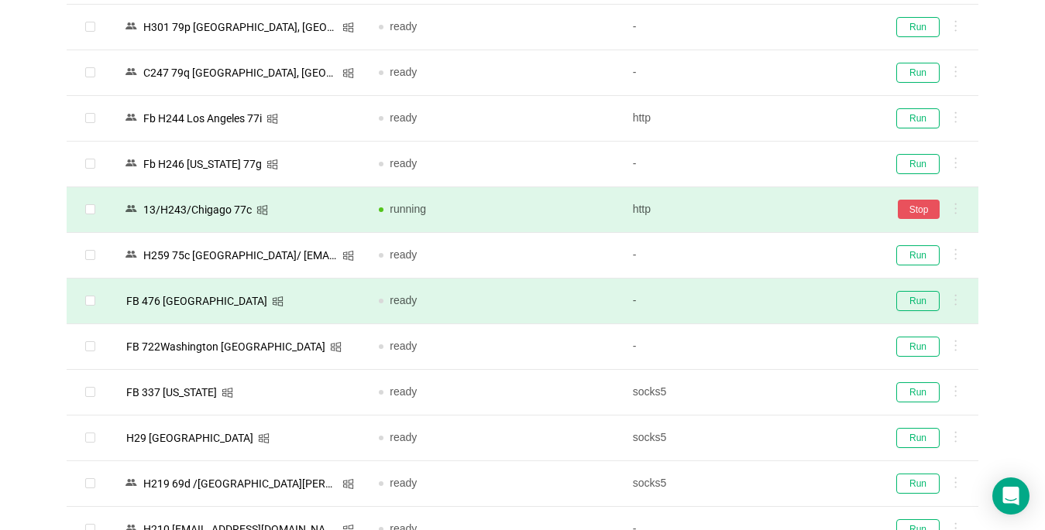
scroll to position [697, 0]
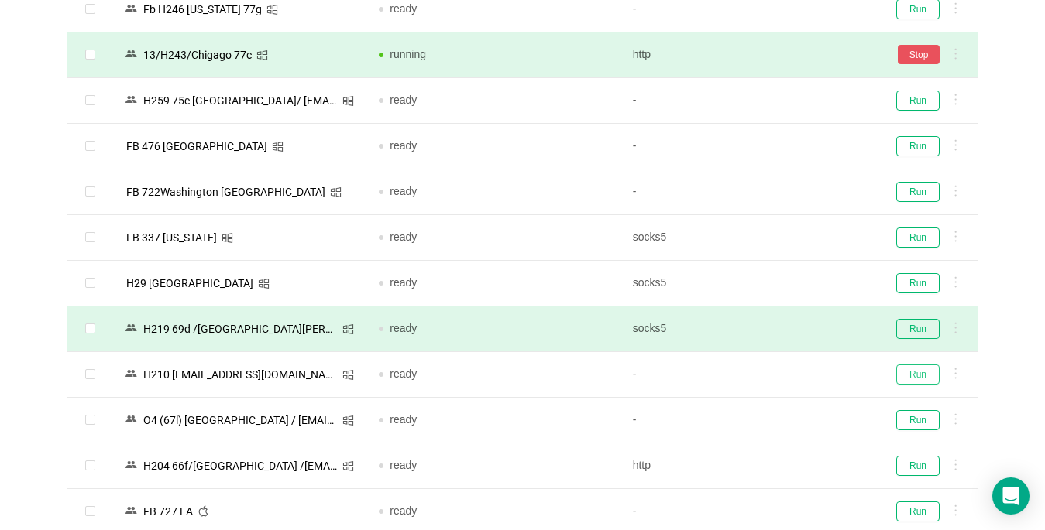
click at [901, 374] on button "Run" at bounding box center [917, 375] width 43 height 20
click at [902, 324] on button "Run" at bounding box center [917, 329] width 43 height 20
click at [900, 311] on td "Sync" at bounding box center [925, 330] width 105 height 46
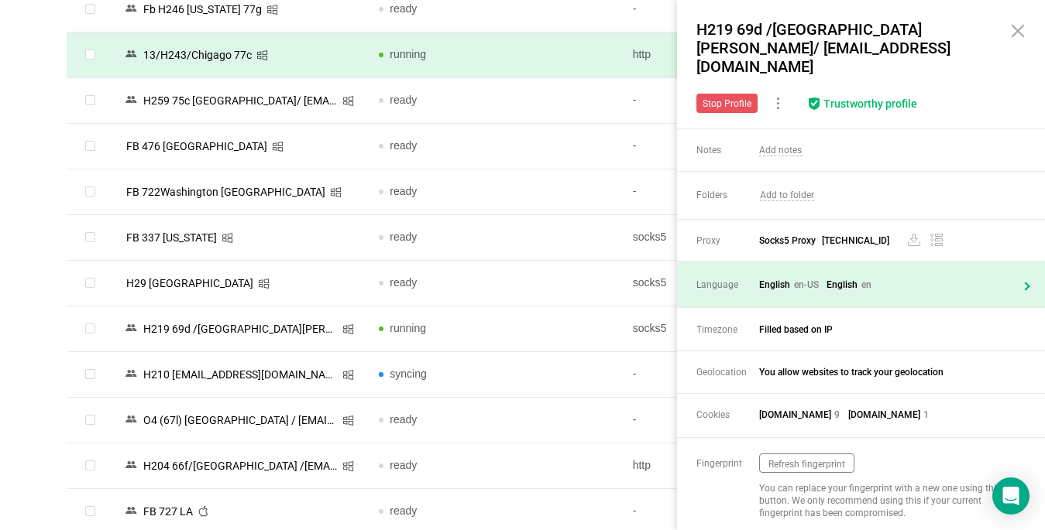
click at [1014, 33] on icon at bounding box center [1017, 31] width 19 height 19
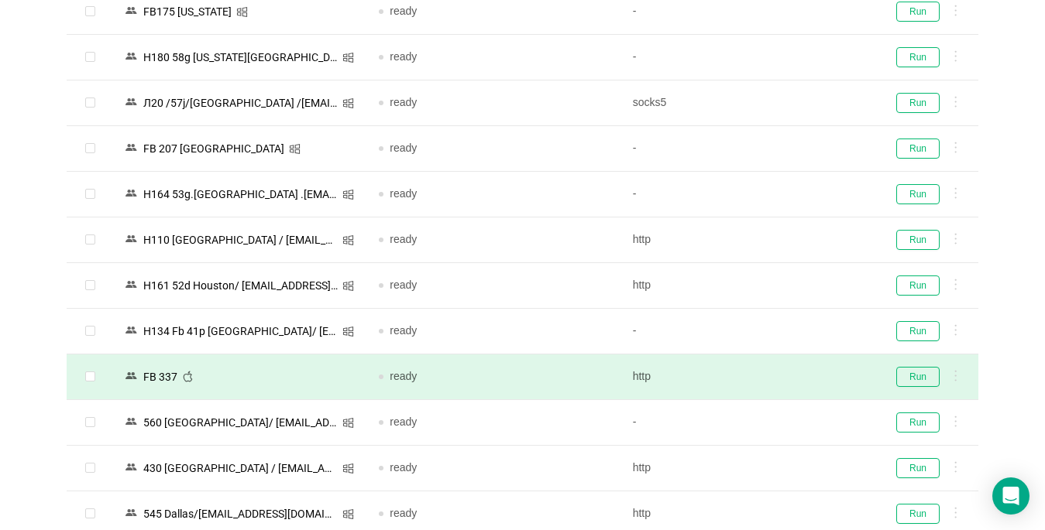
scroll to position [1626, 0]
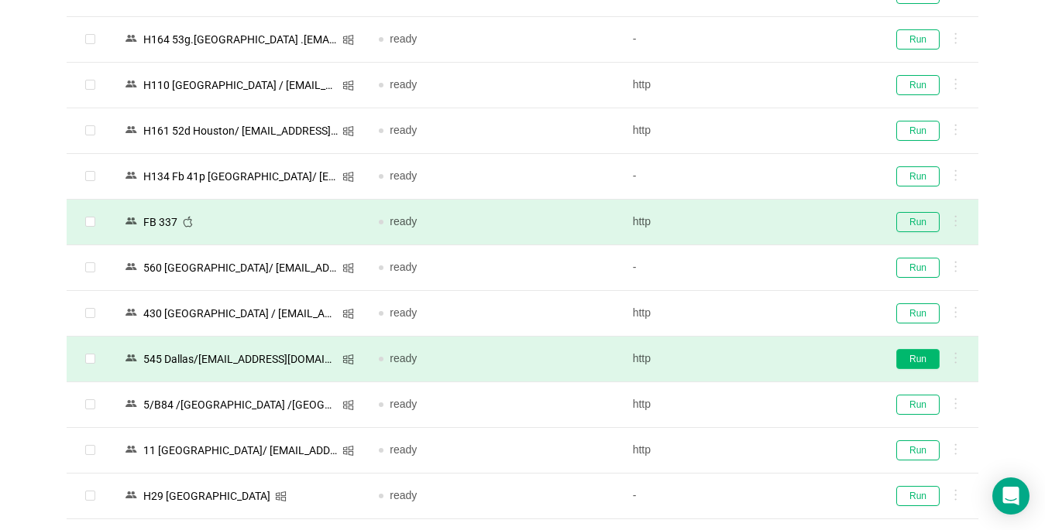
click at [917, 358] on button "Run" at bounding box center [917, 359] width 43 height 20
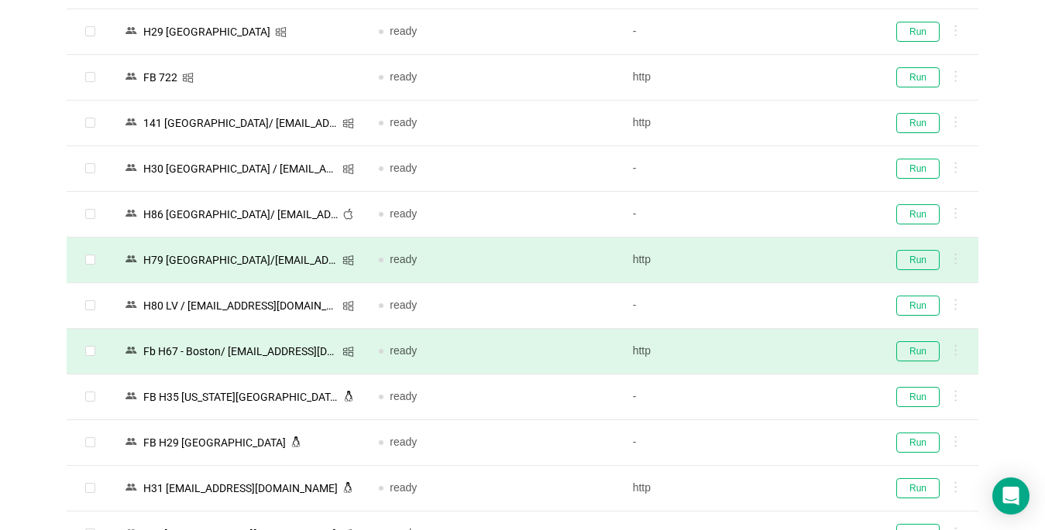
scroll to position [2246, 0]
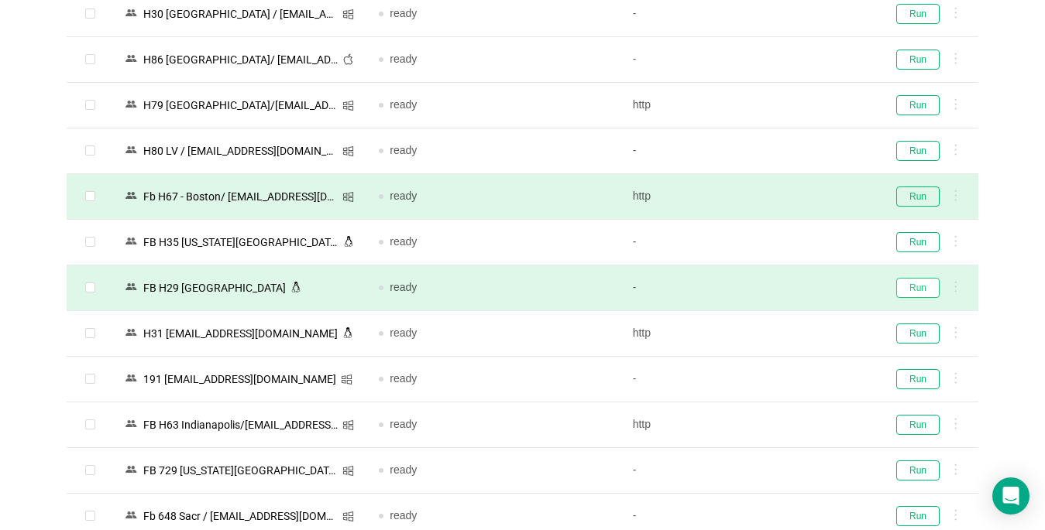
click at [910, 286] on button "Run" at bounding box center [917, 288] width 43 height 20
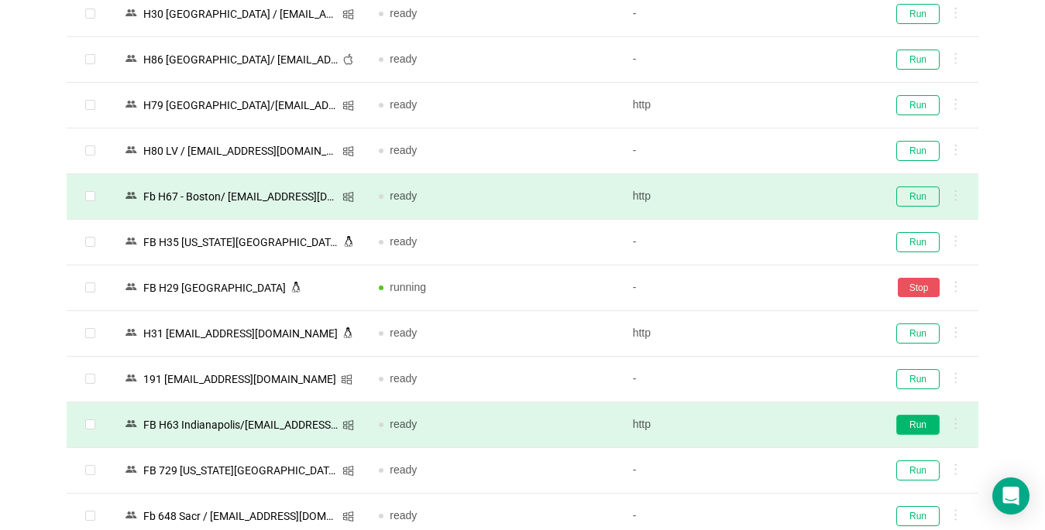
click at [918, 424] on button "Run" at bounding box center [917, 425] width 43 height 20
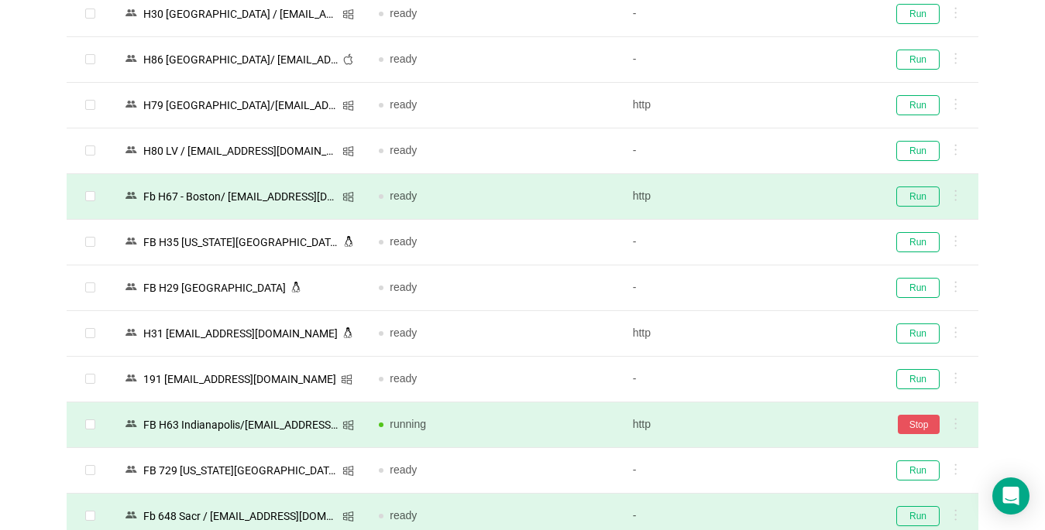
scroll to position [2400, 0]
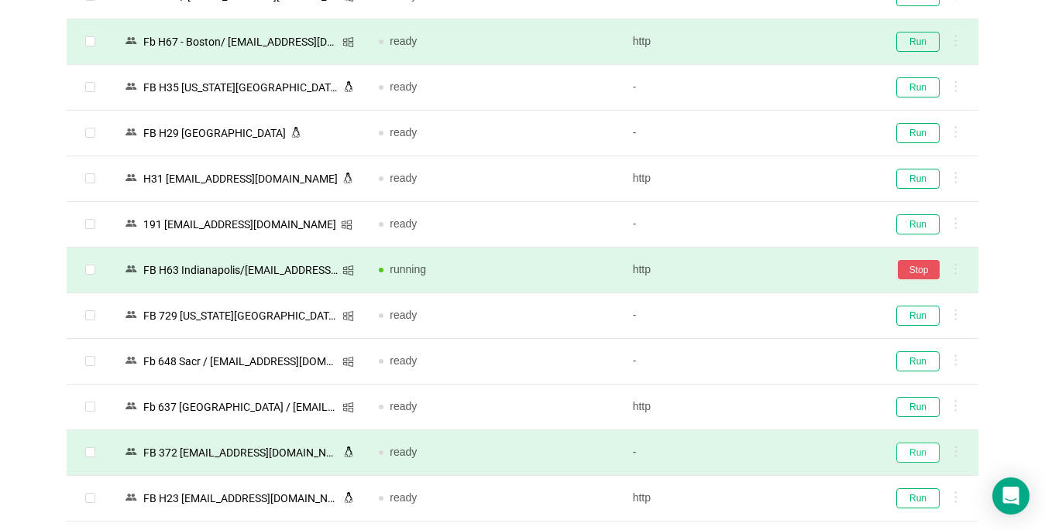
click at [922, 455] on button "Run" at bounding box center [917, 453] width 43 height 20
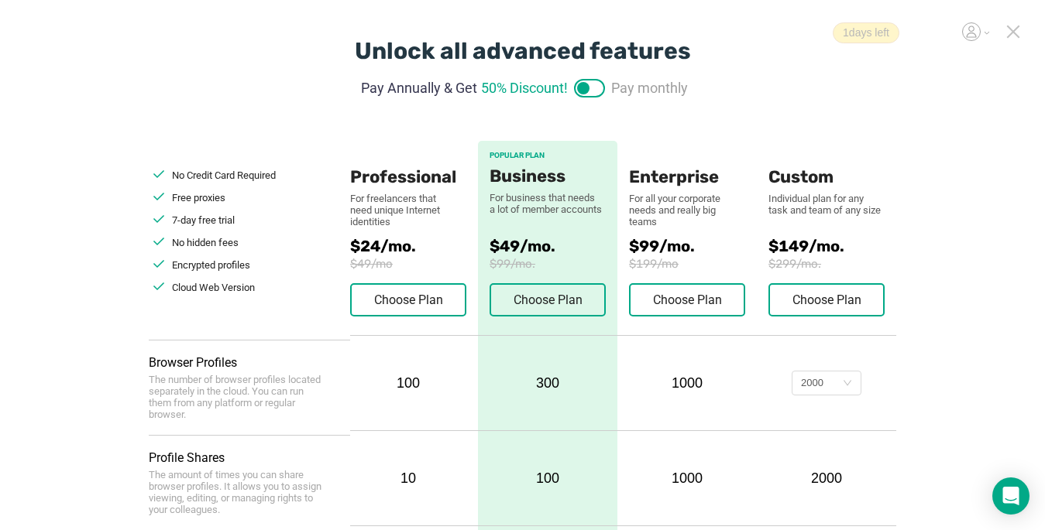
click at [1015, 34] on icon at bounding box center [1012, 31] width 11 height 11
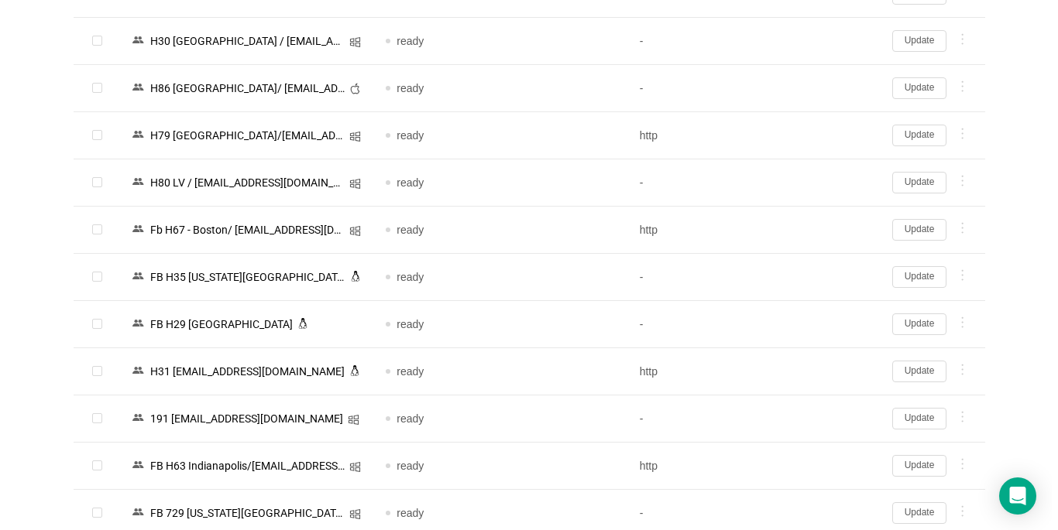
scroll to position [2527, 0]
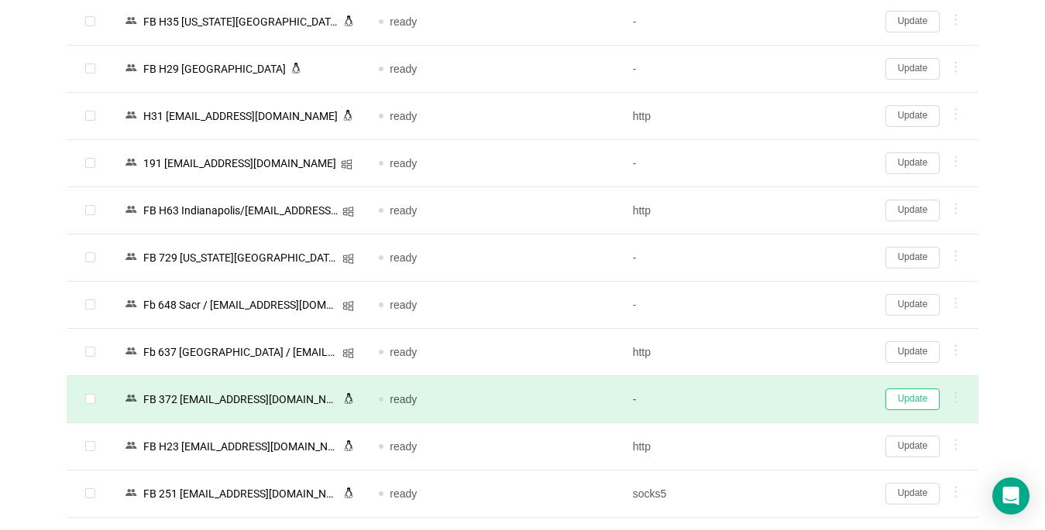
click at [910, 404] on button "Update" at bounding box center [912, 400] width 54 height 22
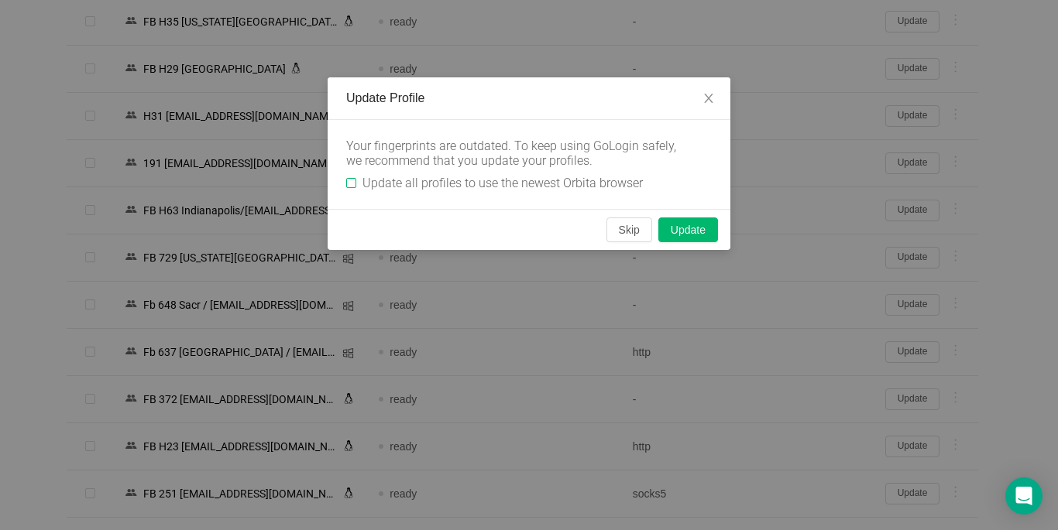
drag, startPoint x: 348, startPoint y: 182, endPoint x: 389, endPoint y: 183, distance: 41.0
click at [348, 181] on input "Update all profiles to use the newest Orbita browser" at bounding box center [351, 183] width 10 height 10
checkbox input "true"
click at [638, 223] on button "Skip" at bounding box center [629, 230] width 46 height 25
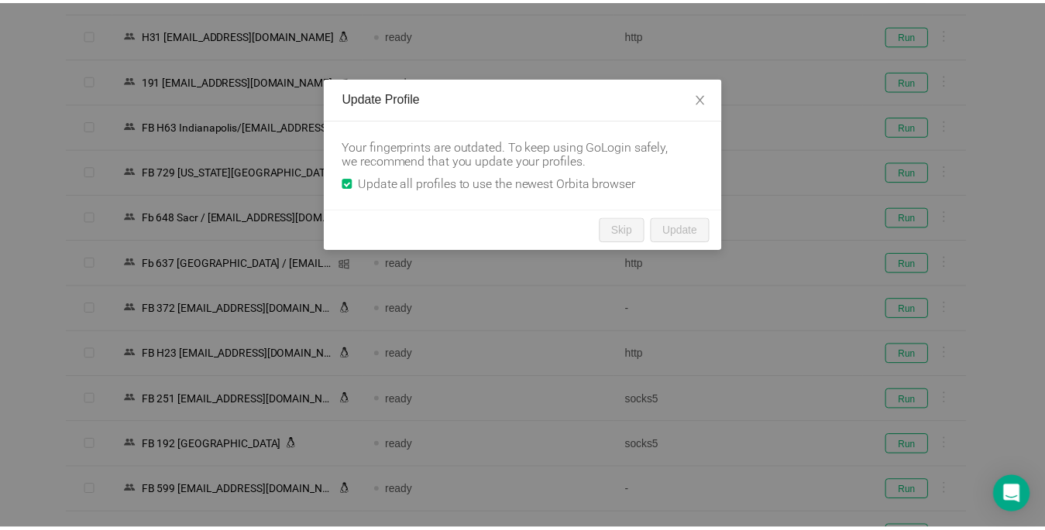
scroll to position [2448, 0]
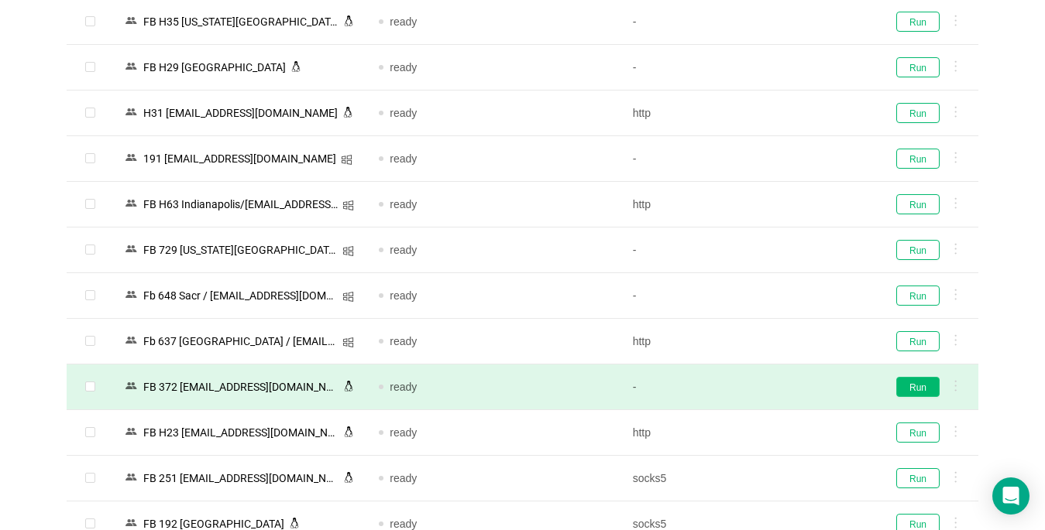
click at [919, 395] on button "Run" at bounding box center [917, 387] width 43 height 20
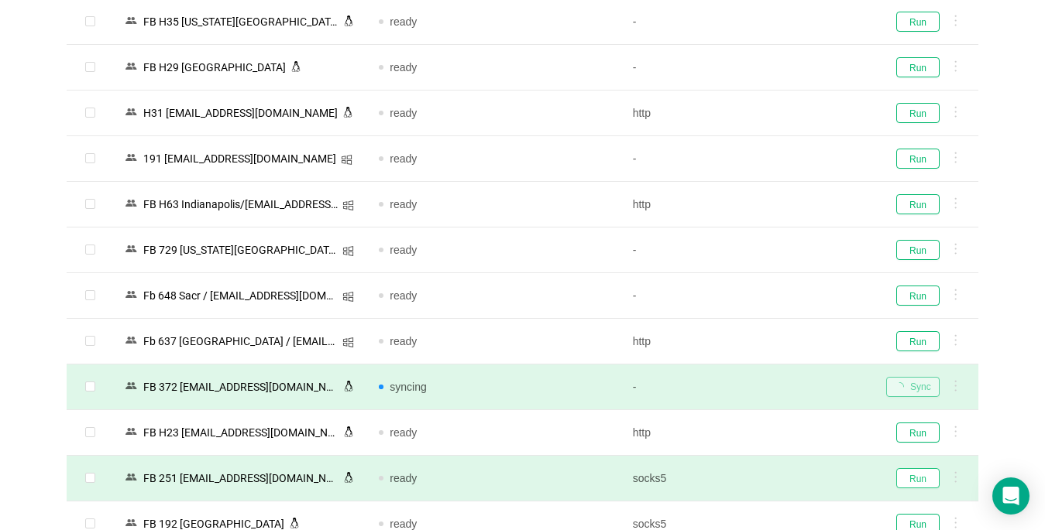
click at [918, 482] on button "Run" at bounding box center [917, 478] width 43 height 20
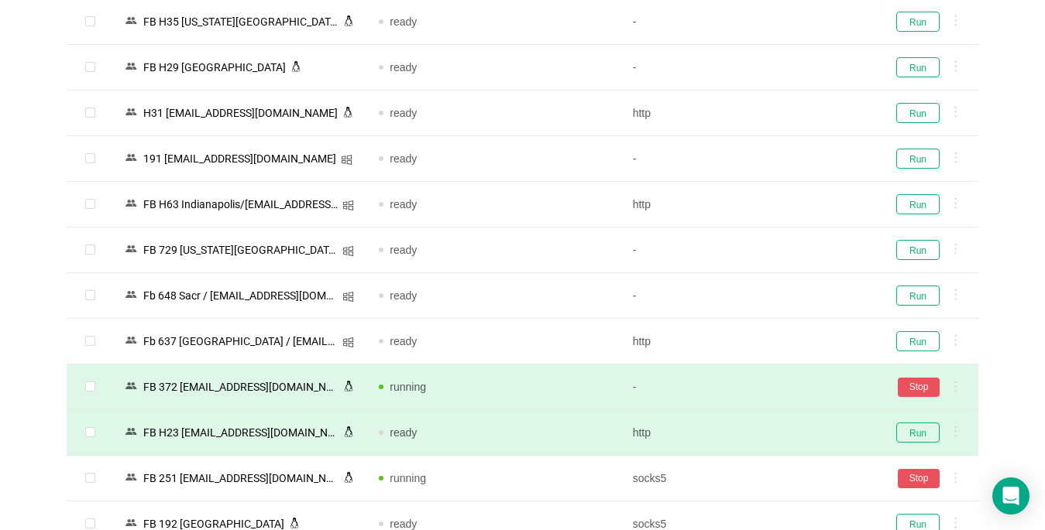
scroll to position [2603, 0]
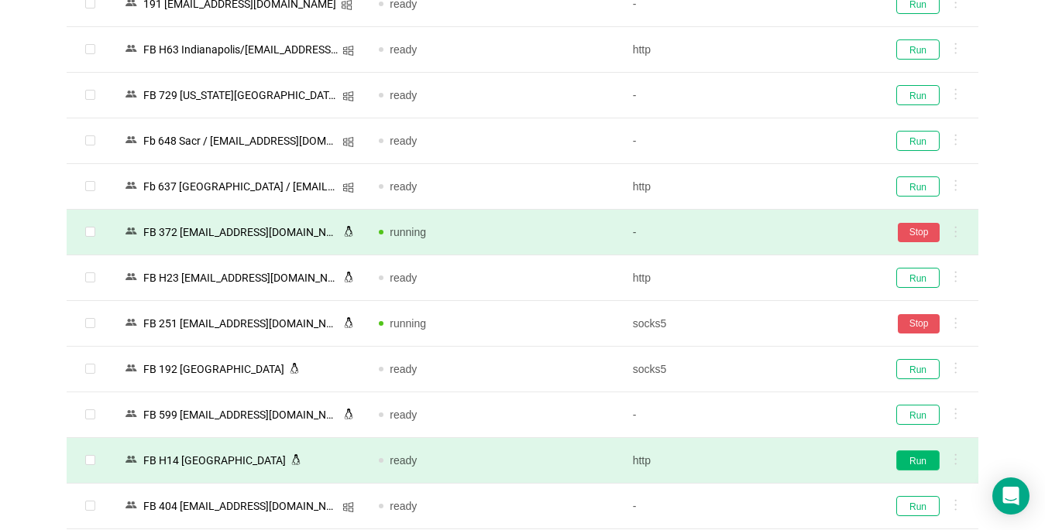
click at [921, 461] on button "Run" at bounding box center [917, 461] width 43 height 20
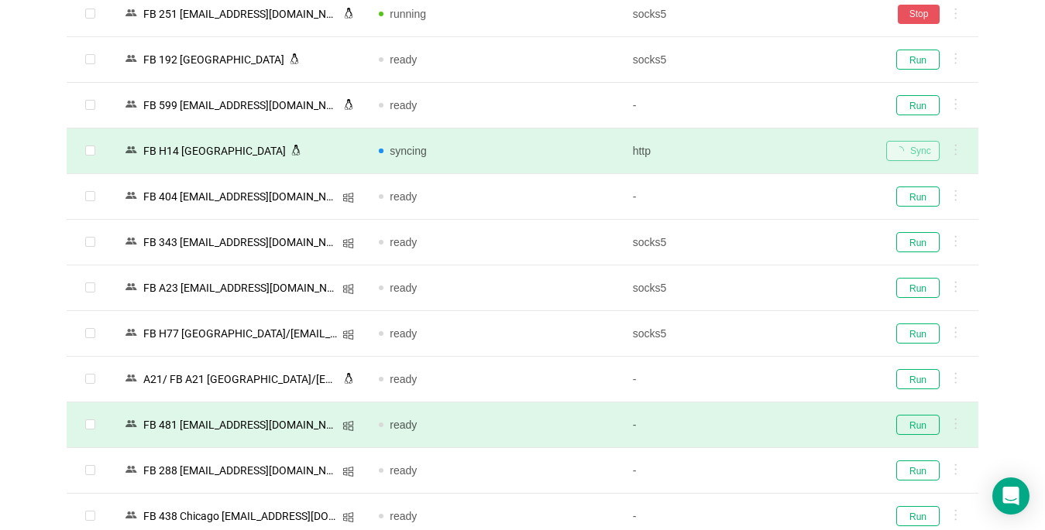
scroll to position [2990, 0]
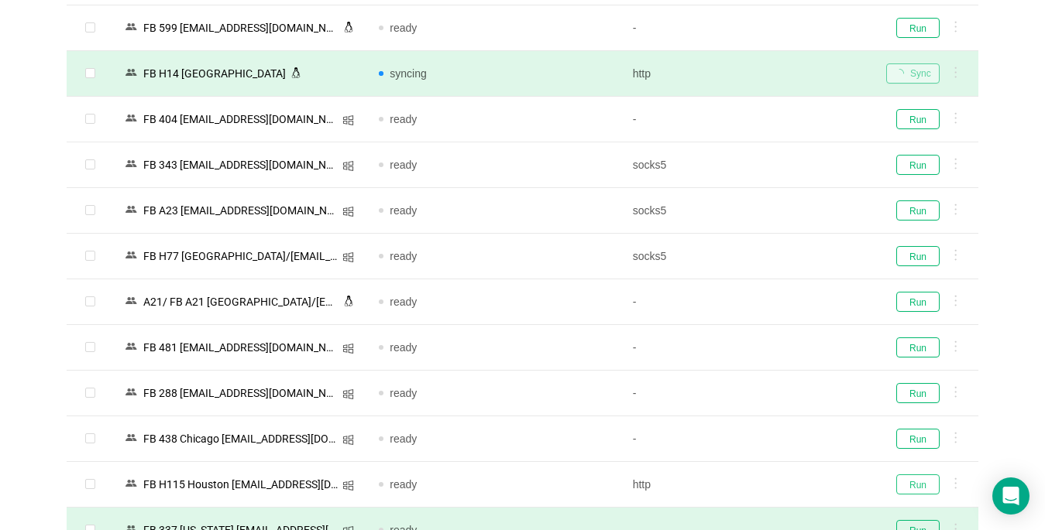
drag, startPoint x: 914, startPoint y: 489, endPoint x: 740, endPoint y: 523, distance: 177.4
click at [914, 489] on button "Run" at bounding box center [917, 485] width 43 height 20
